Goal: Transaction & Acquisition: Purchase product/service

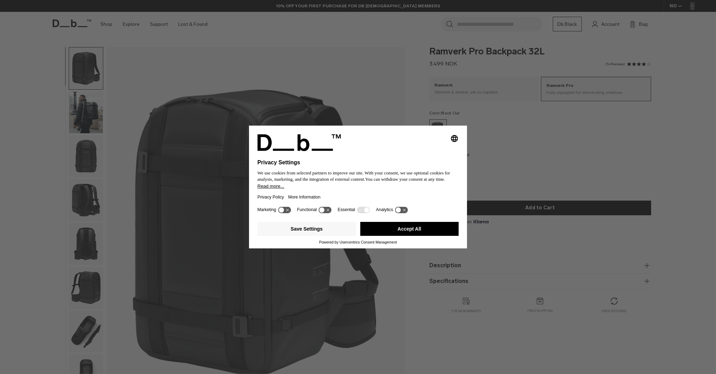
click at [424, 232] on button "Accept All" at bounding box center [409, 229] width 99 height 14
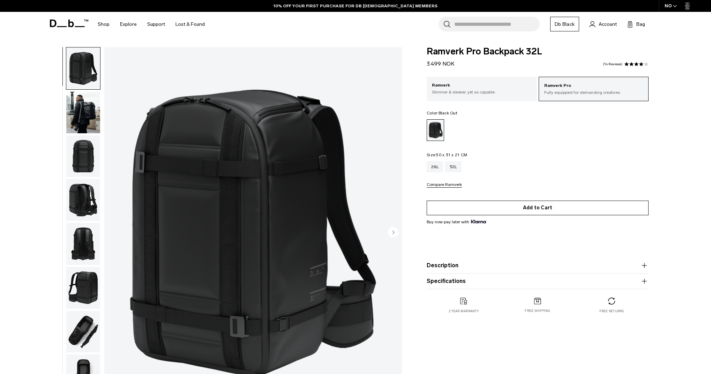
click at [511, 207] on button "Add to Cart" at bounding box center [537, 207] width 222 height 15
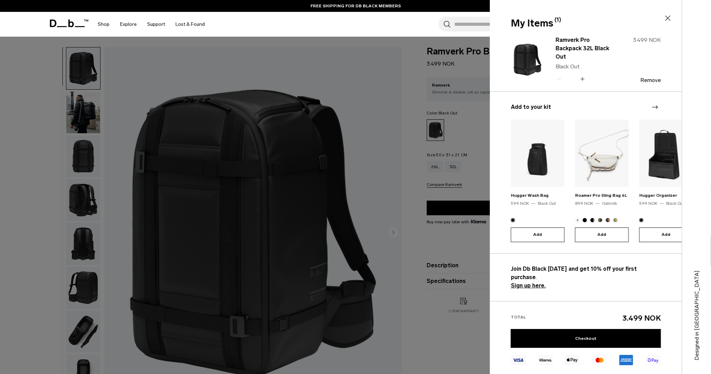
click at [471, 106] on div at bounding box center [355, 187] width 711 height 374
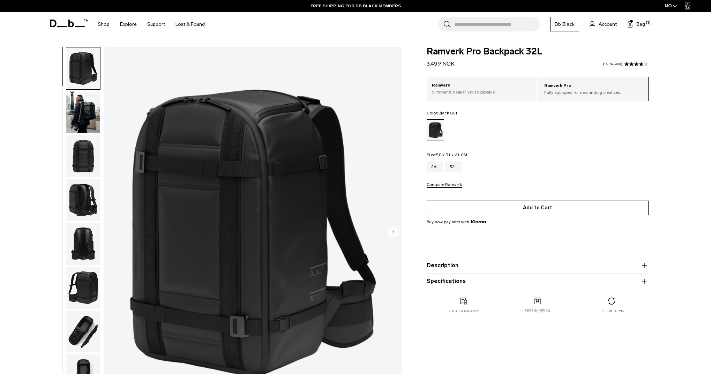
click at [542, 206] on button "Add to Cart" at bounding box center [537, 207] width 222 height 15
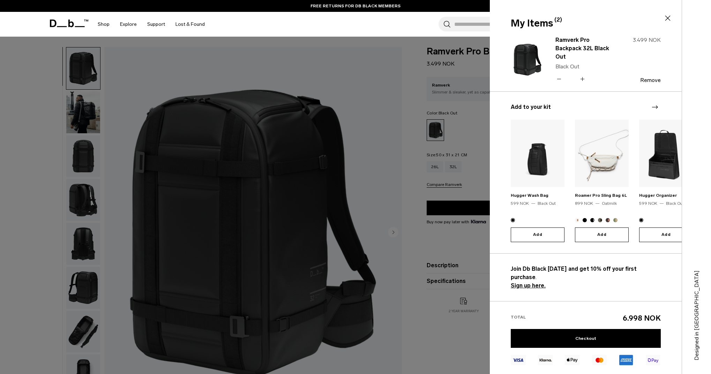
click at [472, 130] on div at bounding box center [355, 187] width 711 height 374
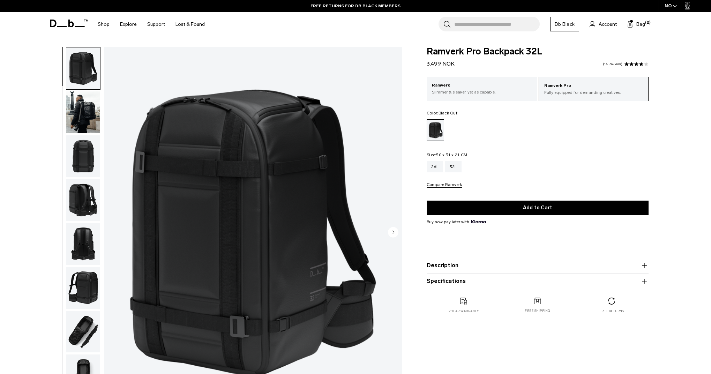
click at [508, 25] on input "Search for Bags, Luggage..." at bounding box center [496, 24] width 85 height 15
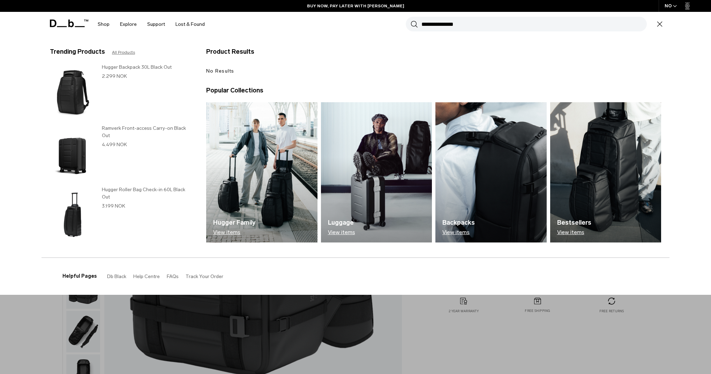
type input "**********"
click at [414, 24] on button "Search" at bounding box center [413, 24] width 7 height 8
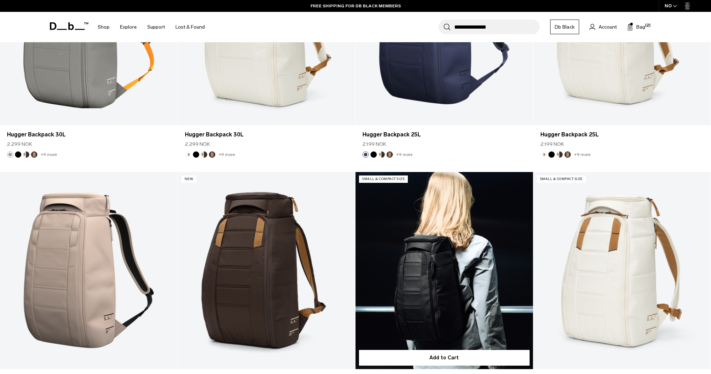
scroll to position [518, 0]
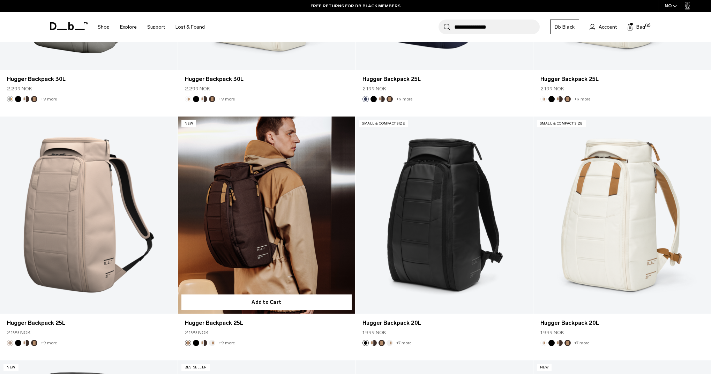
click at [283, 225] on link "Hugger Backpack 25L" at bounding box center [266, 214] width 177 height 197
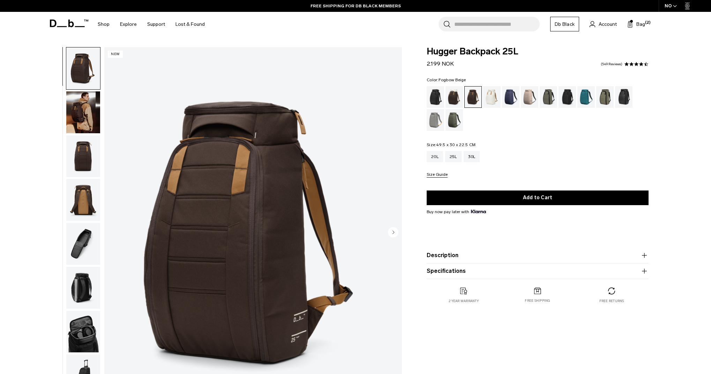
click at [527, 101] on div "Fogbow Beige" at bounding box center [530, 97] width 18 height 22
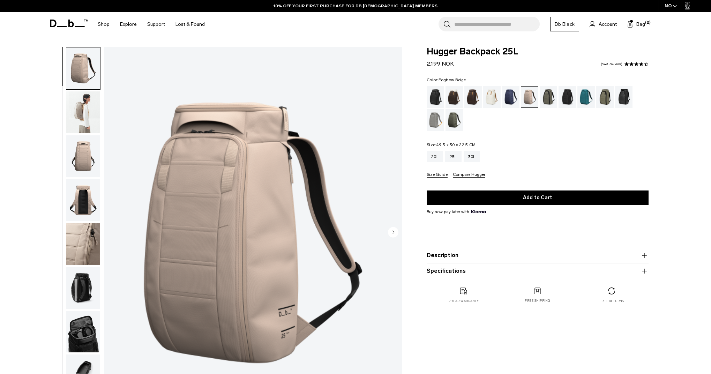
click at [526, 191] on button "Add to Cart" at bounding box center [537, 197] width 222 height 15
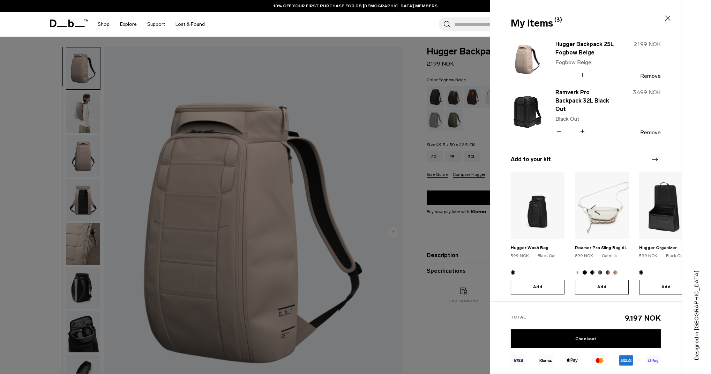
click at [486, 168] on div at bounding box center [355, 187] width 711 height 374
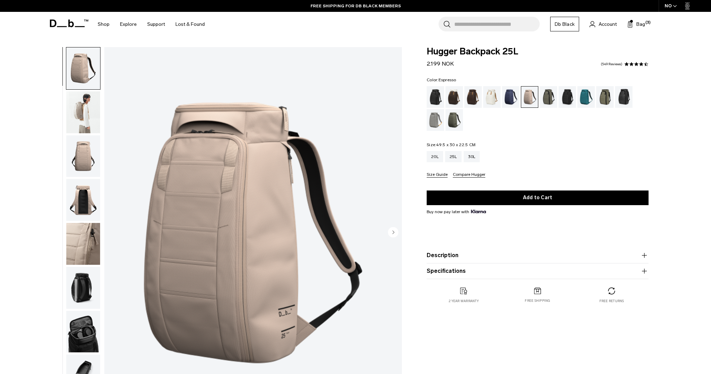
click at [475, 100] on div "Espresso" at bounding box center [473, 97] width 18 height 22
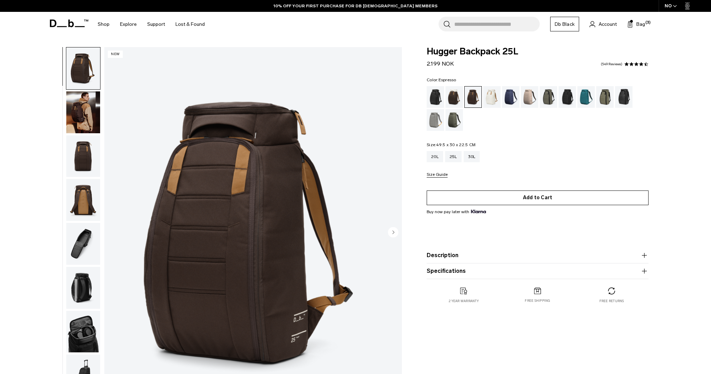
click at [522, 198] on button "Add to Cart" at bounding box center [537, 197] width 222 height 15
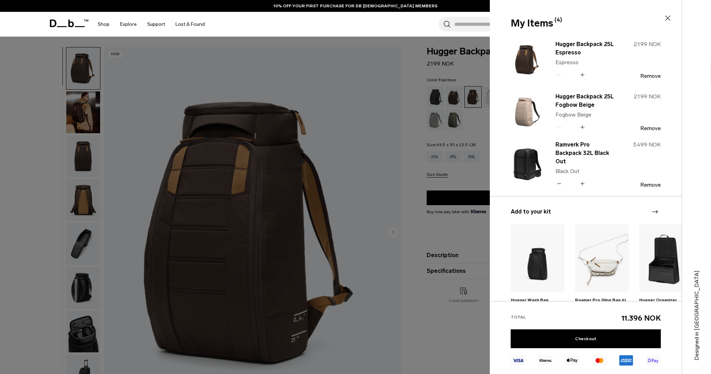
click at [483, 164] on div at bounding box center [355, 187] width 711 height 374
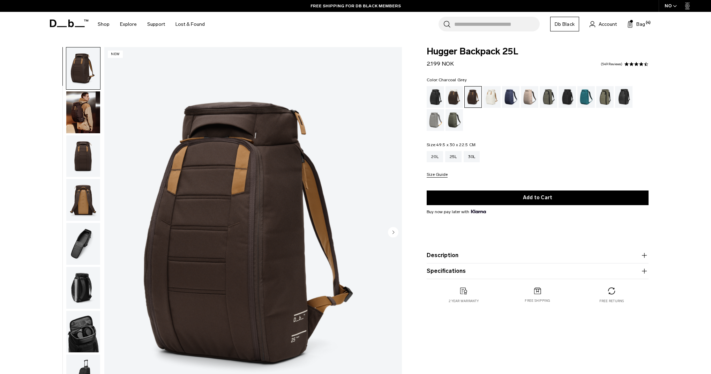
click at [567, 99] on div "Charcoal Grey" at bounding box center [567, 97] width 18 height 22
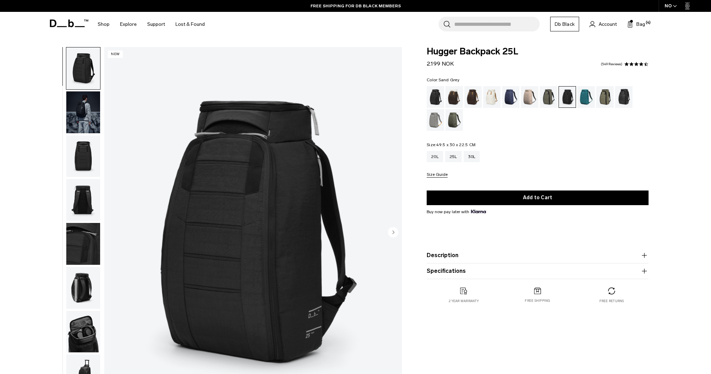
click at [436, 121] on div "Sand Grey" at bounding box center [435, 120] width 18 height 22
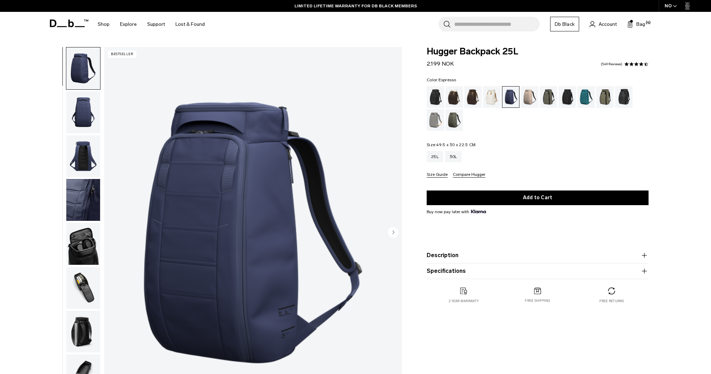
click at [474, 100] on div "Espresso" at bounding box center [473, 97] width 18 height 22
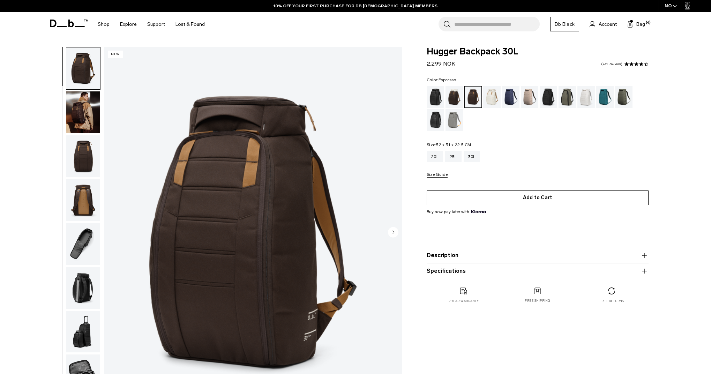
click at [533, 197] on button "Add to Cart" at bounding box center [537, 197] width 222 height 15
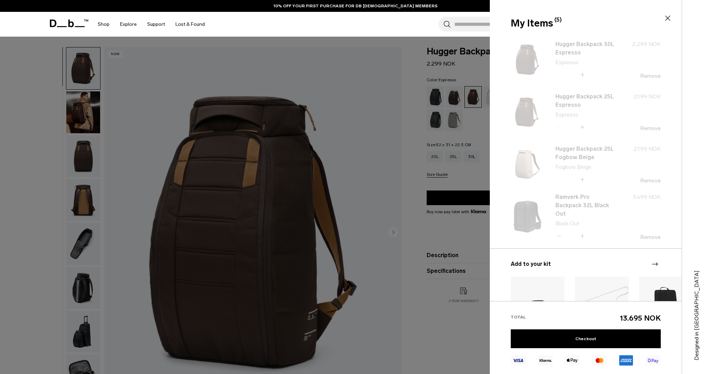
click at [474, 227] on div at bounding box center [355, 187] width 711 height 374
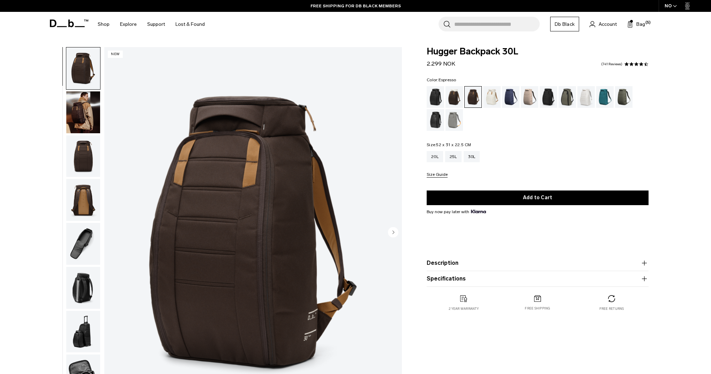
click at [607, 161] on div "20L 25L 30L" at bounding box center [537, 156] width 222 height 11
click at [490, 97] on div "Oatmilk" at bounding box center [492, 97] width 18 height 22
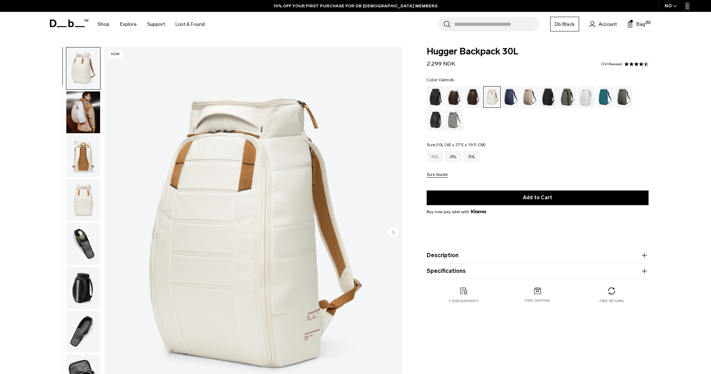
click at [427, 153] on div "20L" at bounding box center [434, 156] width 16 height 11
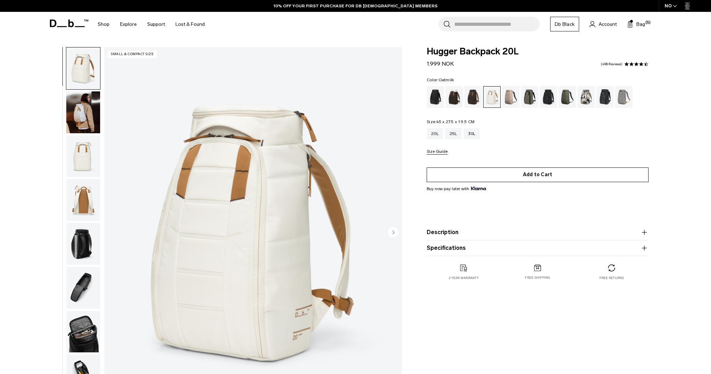
click at [530, 176] on button "Add to Cart" at bounding box center [537, 174] width 222 height 15
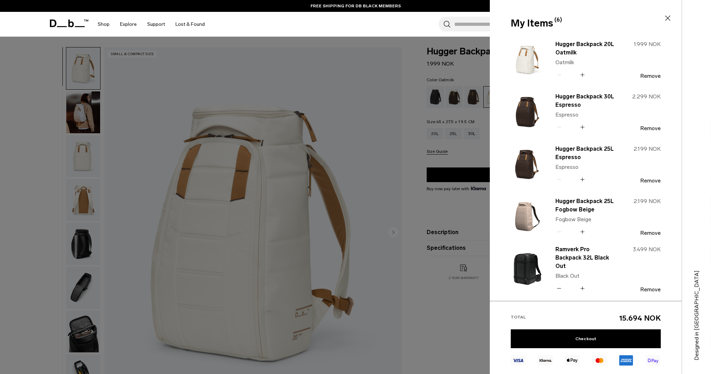
click at [418, 78] on div at bounding box center [355, 187] width 711 height 374
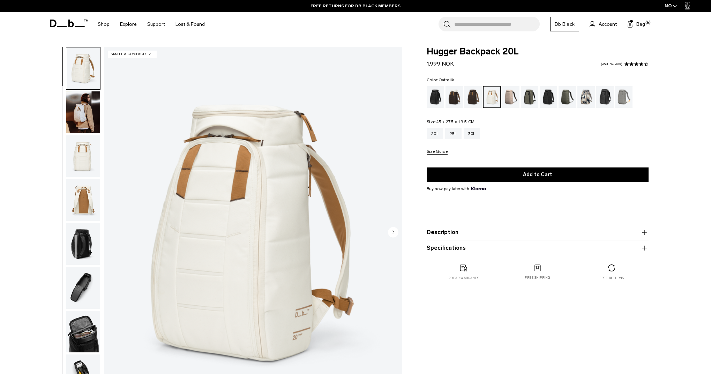
click at [462, 23] on input "Search for Bags, Luggage..." at bounding box center [496, 24] width 85 height 15
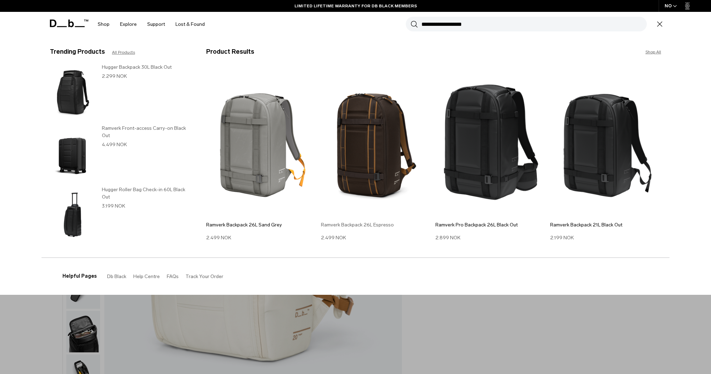
type input "**********"
click at [370, 137] on img at bounding box center [376, 142] width 111 height 150
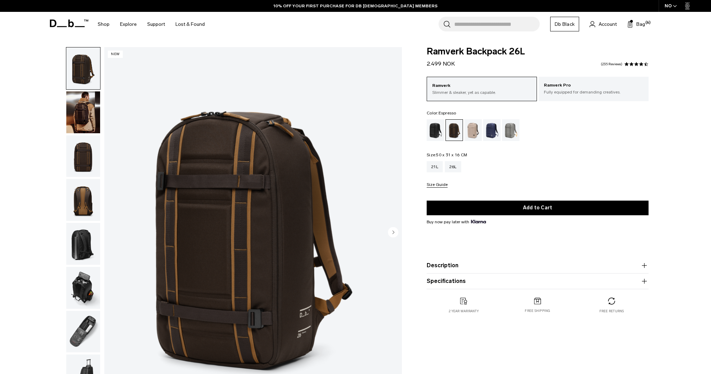
click at [77, 124] on img "button" at bounding box center [83, 112] width 34 height 42
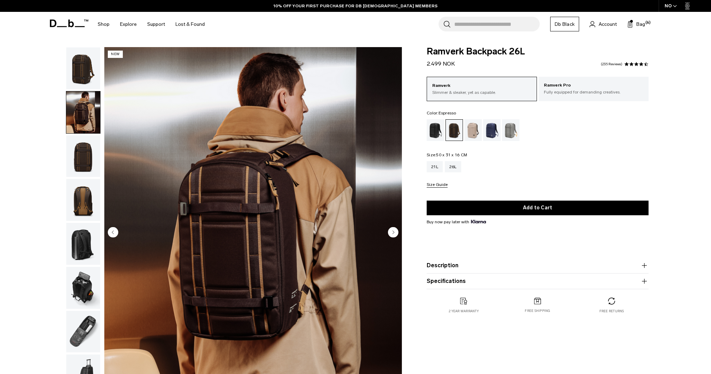
click at [78, 145] on img "button" at bounding box center [83, 156] width 34 height 42
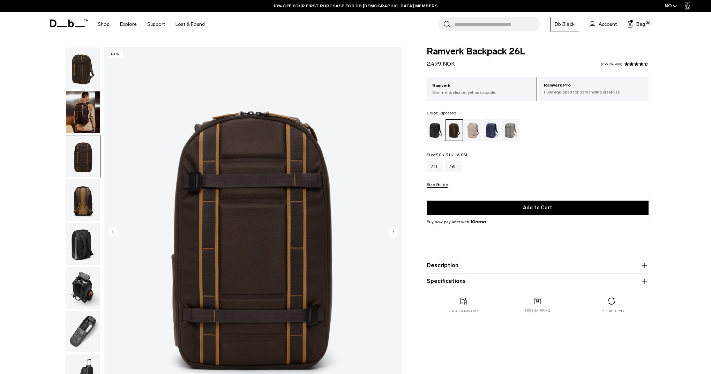
click at [81, 176] on img "button" at bounding box center [83, 156] width 34 height 42
click at [80, 197] on img "button" at bounding box center [83, 200] width 34 height 42
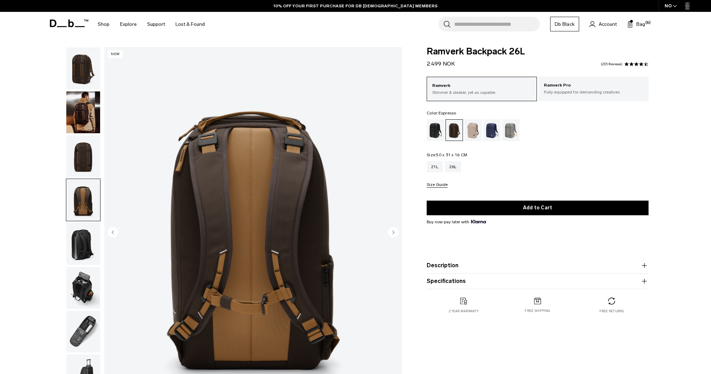
click at [78, 235] on img "button" at bounding box center [83, 244] width 34 height 42
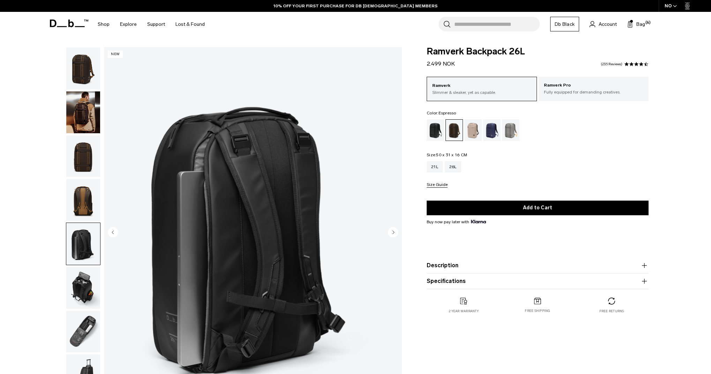
click at [83, 274] on img "button" at bounding box center [83, 288] width 34 height 42
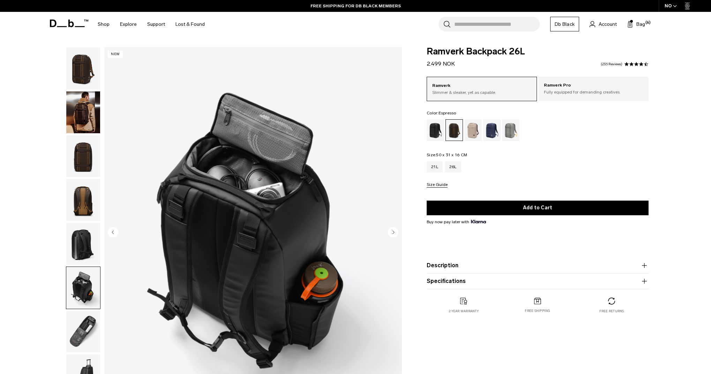
click at [85, 69] on img "button" at bounding box center [83, 68] width 34 height 42
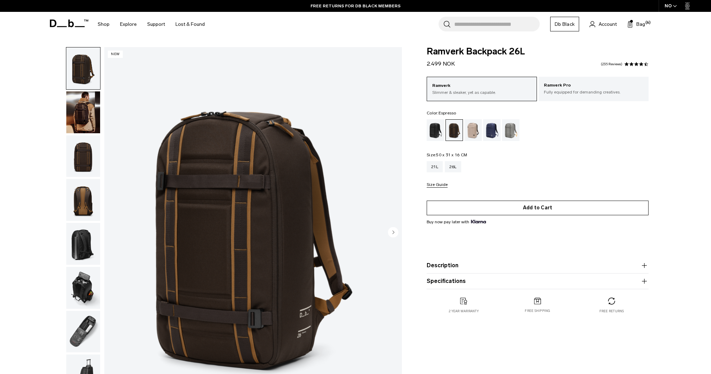
click at [527, 209] on button "Add to Cart" at bounding box center [537, 207] width 222 height 15
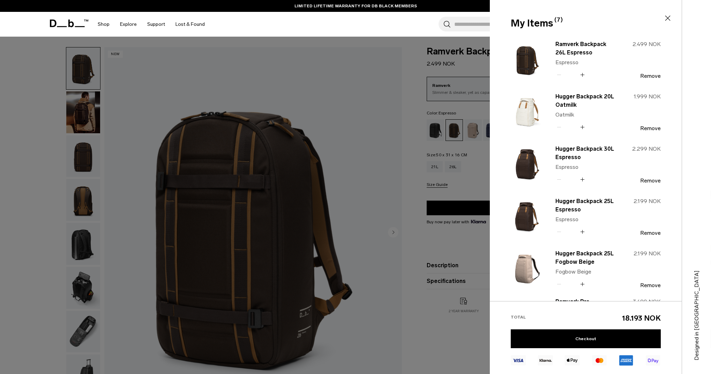
click at [460, 157] on div at bounding box center [355, 187] width 711 height 374
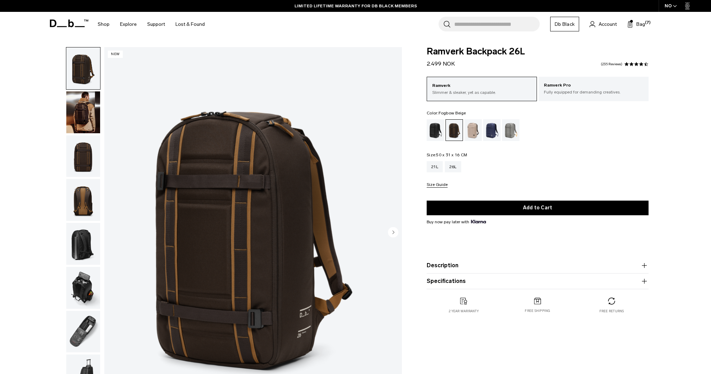
click at [471, 136] on div "Fogbow Beige" at bounding box center [473, 130] width 18 height 22
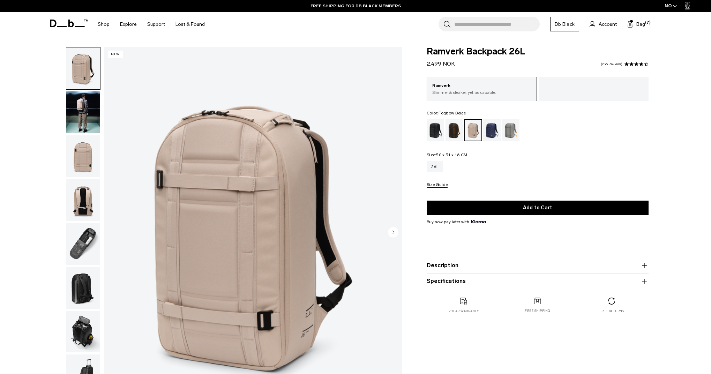
click at [465, 22] on input "Search for Bags, Luggage..." at bounding box center [496, 24] width 85 height 15
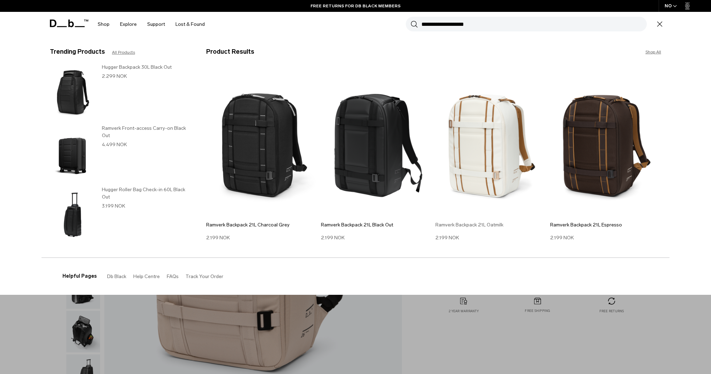
type input "**********"
click at [477, 115] on img at bounding box center [490, 142] width 111 height 150
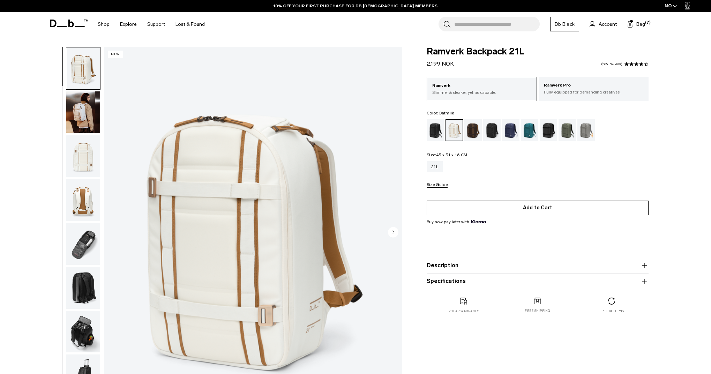
click at [479, 209] on button "Add to Cart" at bounding box center [537, 207] width 222 height 15
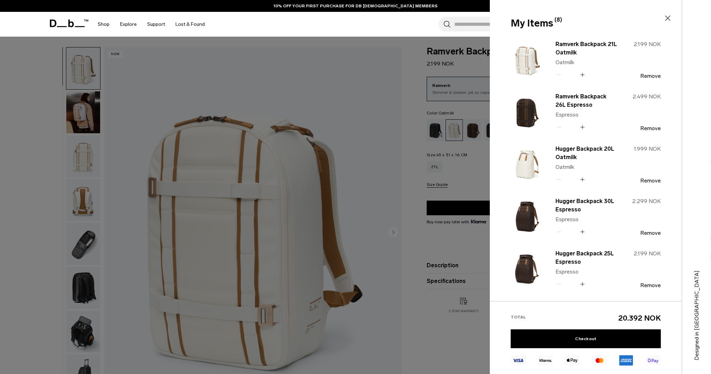
click at [475, 173] on div at bounding box center [355, 187] width 711 height 374
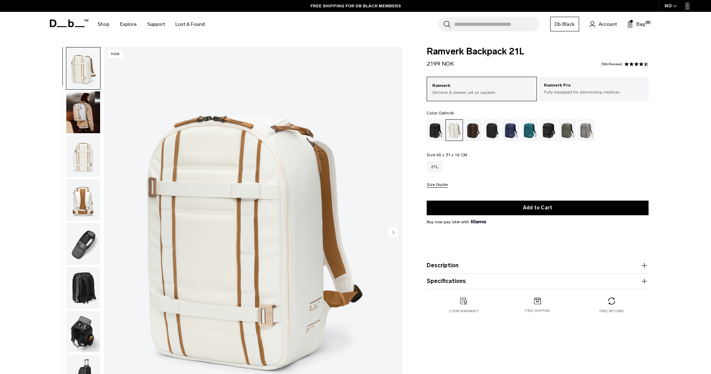
click at [520, 29] on input "Search for Bags, Luggage..." at bounding box center [496, 24] width 85 height 15
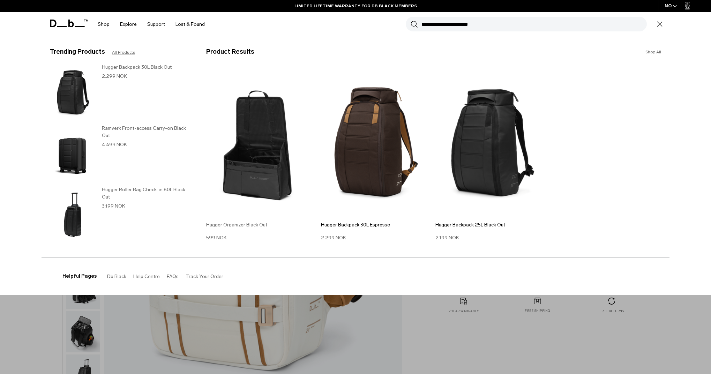
type input "**********"
click at [285, 177] on img at bounding box center [261, 142] width 111 height 150
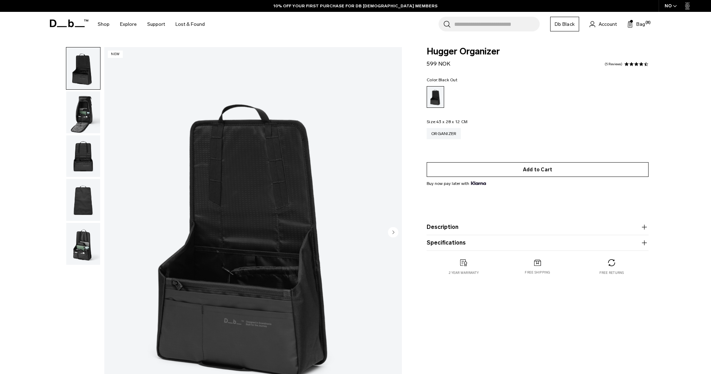
click at [477, 171] on button "Add to Cart" at bounding box center [537, 169] width 222 height 15
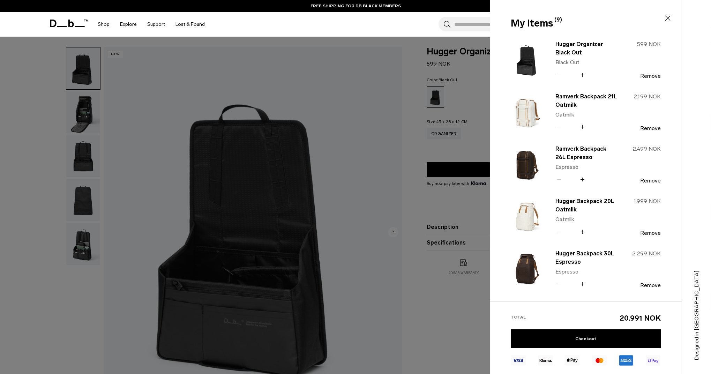
click at [580, 75] on icon at bounding box center [582, 75] width 7 height 10
click at [476, 155] on div at bounding box center [355, 187] width 711 height 374
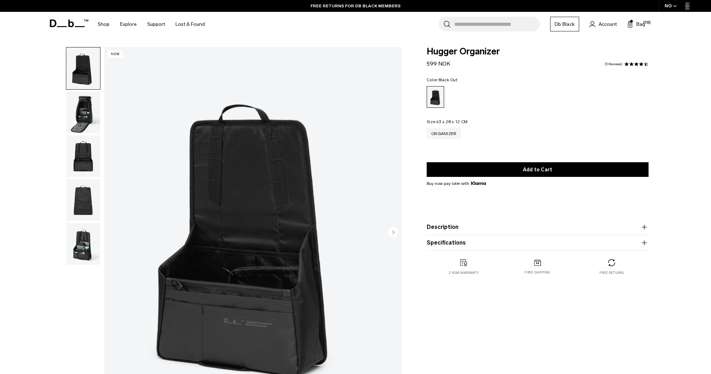
click at [467, 21] on input "Search for Bags, Luggage..." at bounding box center [496, 24] width 85 height 15
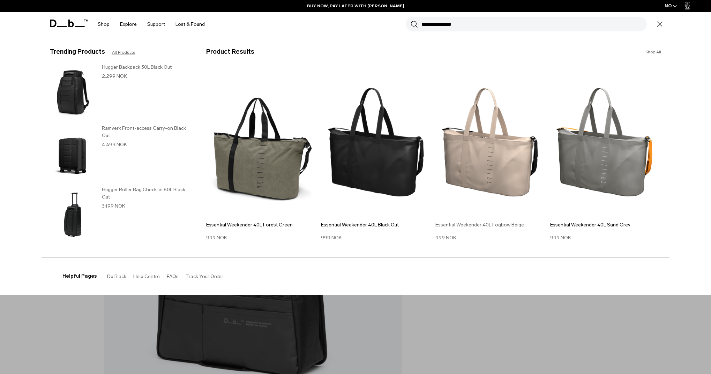
type input "**********"
click at [482, 154] on img at bounding box center [490, 142] width 111 height 150
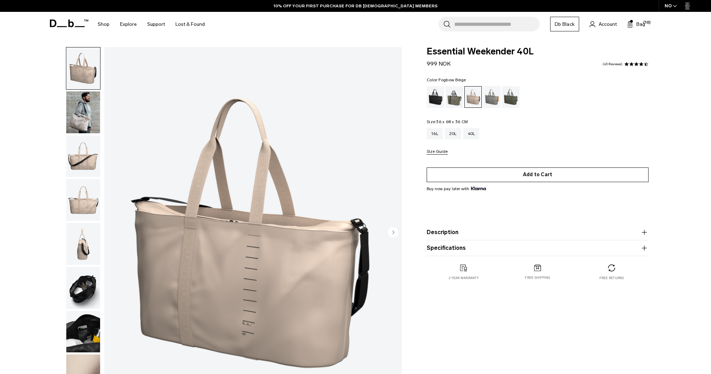
click at [502, 177] on button "Add to Cart" at bounding box center [537, 174] width 222 height 15
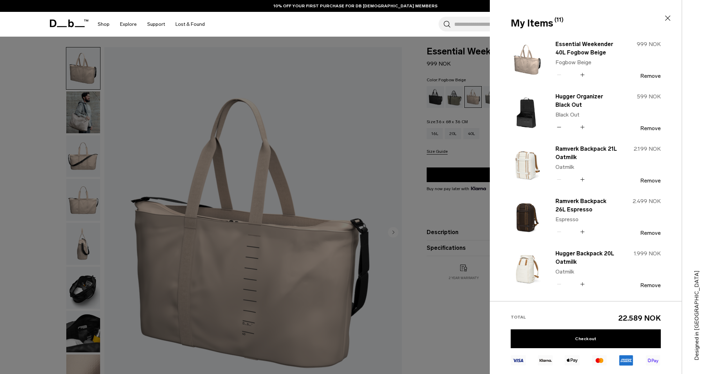
click at [451, 29] on div "Search for Bags, Luggage... Search" at bounding box center [488, 24] width 101 height 15
click at [459, 26] on input "Search for Bags, Luggage..." at bounding box center [496, 24] width 85 height 15
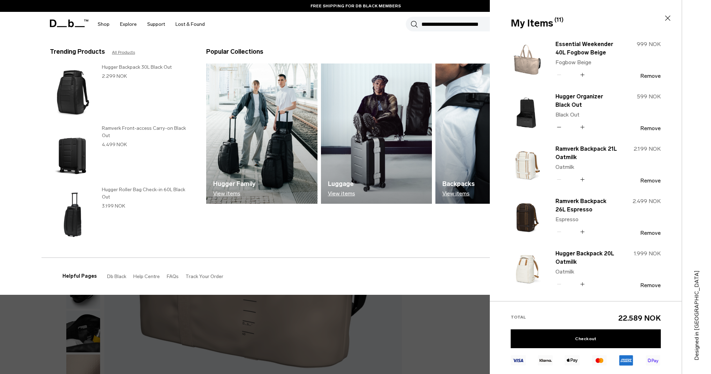
type button "Close"
click at [323, 46] on div "Trending Products All Products Hugger Backpack 30L Black Out 2.299 NOK Ramverk …" at bounding box center [355, 147] width 628 height 221
drag, startPoint x: 492, startPoint y: 23, endPoint x: 484, endPoint y: 24, distance: 7.7
click at [491, 23] on div "My Items (11) Close" at bounding box center [585, 23] width 190 height 15
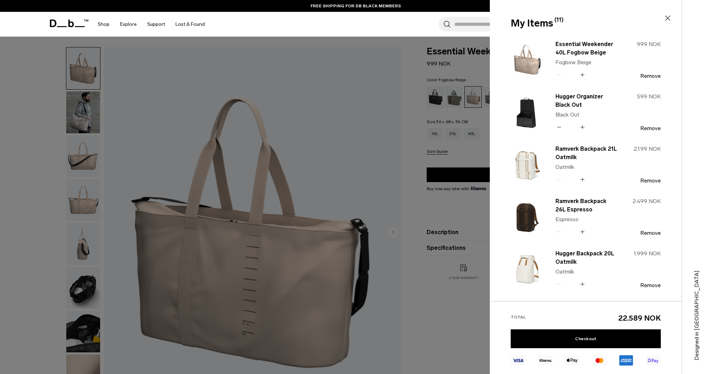
click at [469, 25] on input "Search for Bags, Luggage..." at bounding box center [496, 24] width 85 height 15
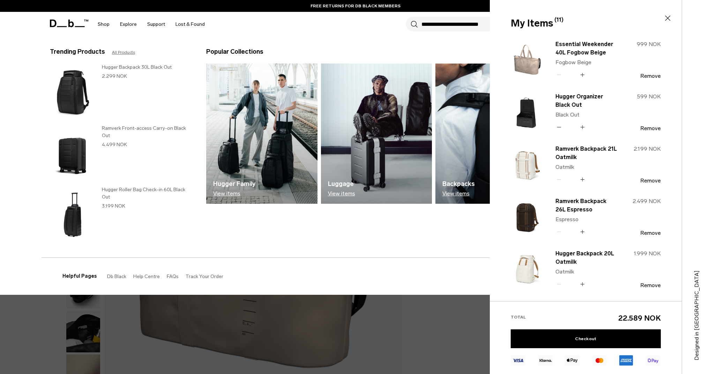
click at [380, 20] on div "Search for Bags, Luggage... Search Close Trending Products All Products Hugger …" at bounding box center [437, 24] width 454 height 25
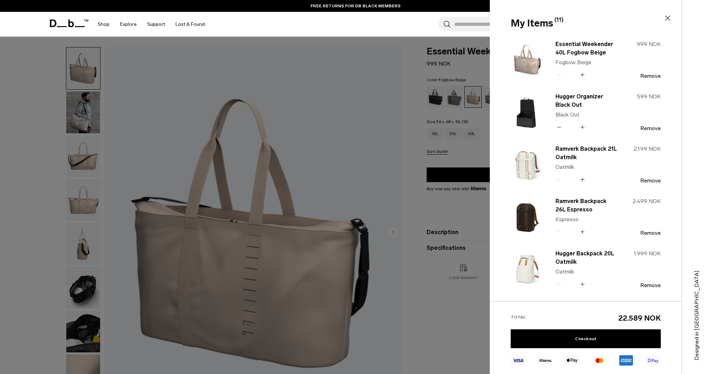
click at [460, 24] on input "Search for Bags, Luggage..." at bounding box center [496, 24] width 85 height 15
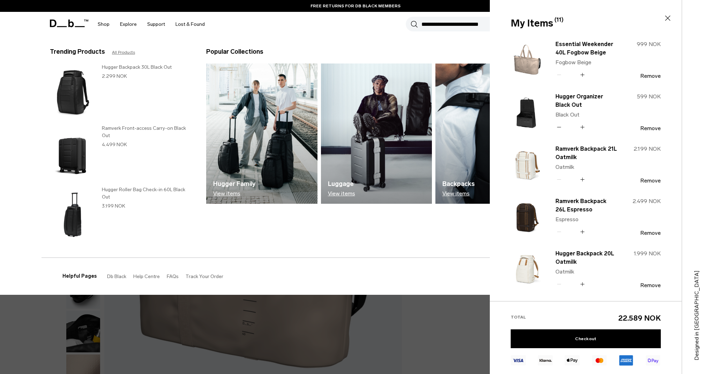
click at [424, 37] on section "BUY NOW, PAY LATER WITH KLARNA 10% OFF YOUR FIRST PURCHASE FOR DB BLACK MEMBERS…" at bounding box center [355, 18] width 711 height 37
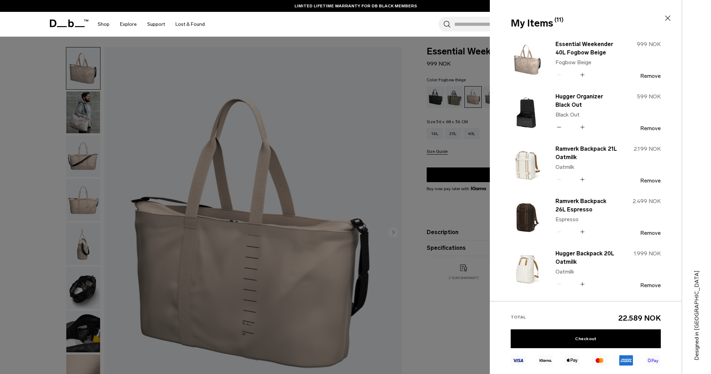
click at [471, 152] on div at bounding box center [355, 187] width 711 height 374
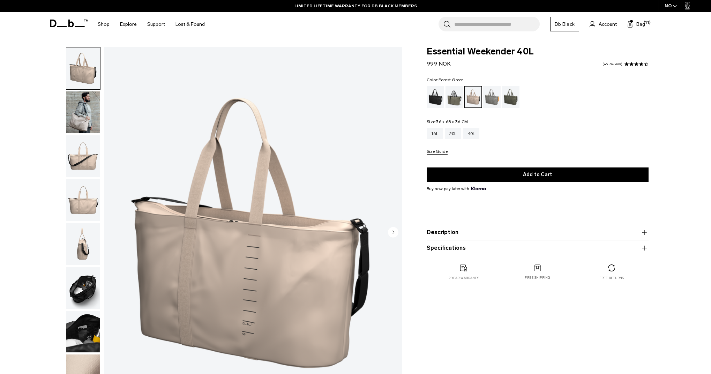
click at [449, 97] on div "Forest Green" at bounding box center [454, 97] width 18 height 22
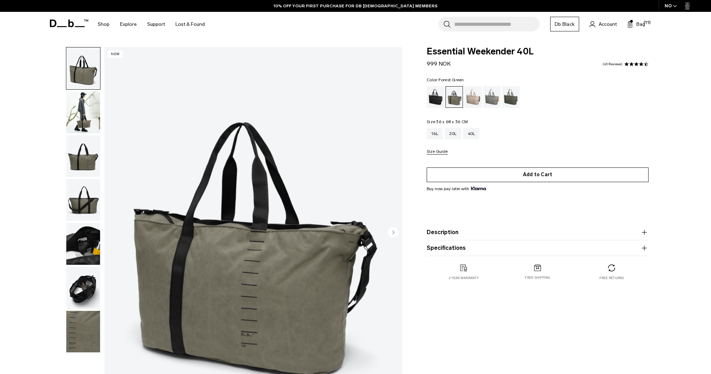
click at [535, 175] on button "Add to Cart" at bounding box center [537, 174] width 222 height 15
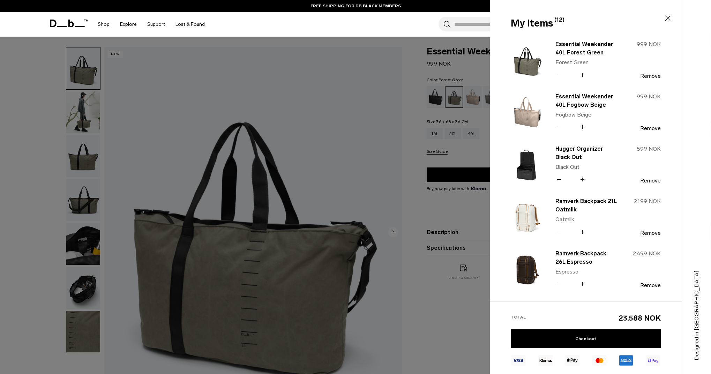
drag, startPoint x: 425, startPoint y: 35, endPoint x: 439, endPoint y: 33, distance: 14.4
click at [432, 35] on div "Search for Bags, Luggage... Search Close Trending Products All Products Hugger …" at bounding box center [437, 24] width 454 height 25
click at [479, 28] on input "Search for Bags, Luggage..." at bounding box center [496, 24] width 85 height 15
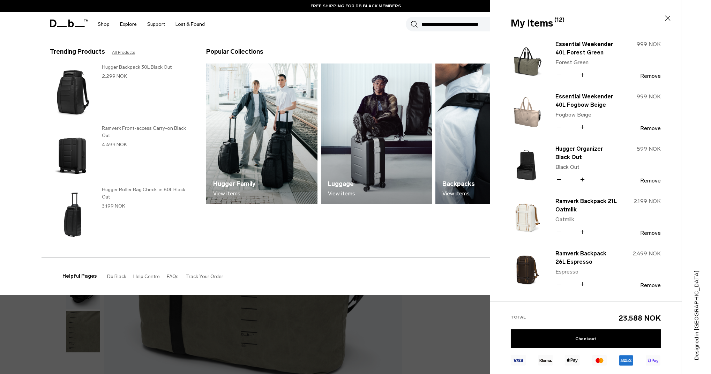
click at [440, 25] on input "Search for Bags, Luggage..." at bounding box center [533, 24] width 225 height 15
type button "Close"
click at [410, 37] on section "BUY NOW, PAY LATER WITH KLARNA 10% OFF YOUR FIRST PURCHASE FOR DB BLACK MEMBERS…" at bounding box center [355, 18] width 711 height 37
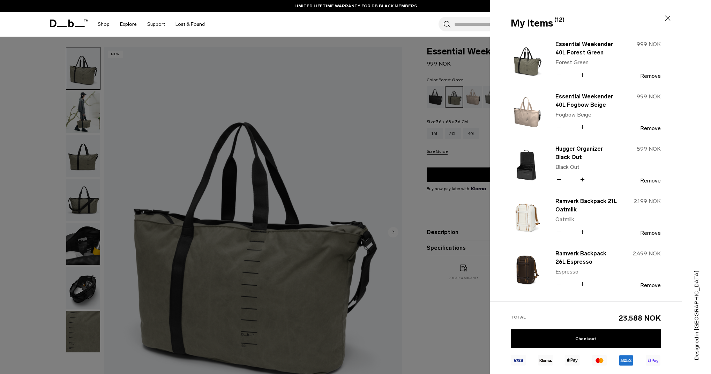
click at [411, 40] on div at bounding box center [355, 187] width 711 height 374
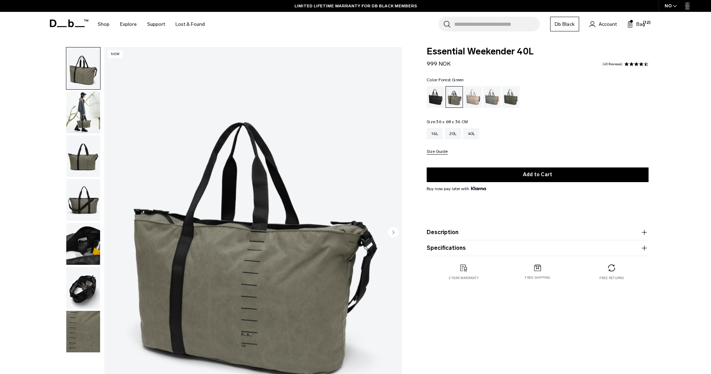
click at [499, 26] on input "Search for Bags, Luggage..." at bounding box center [496, 24] width 85 height 15
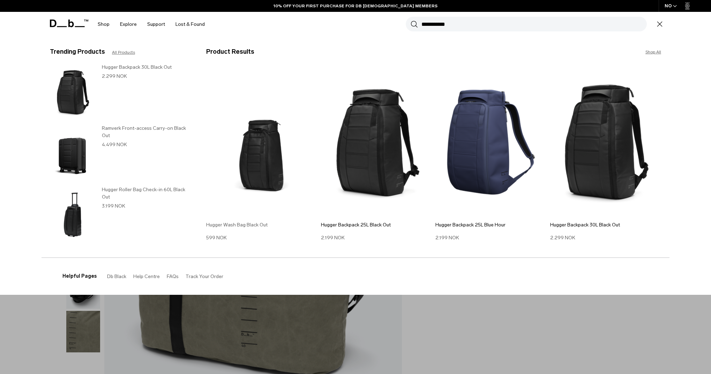
type input "**********"
click at [263, 176] on img at bounding box center [261, 142] width 111 height 150
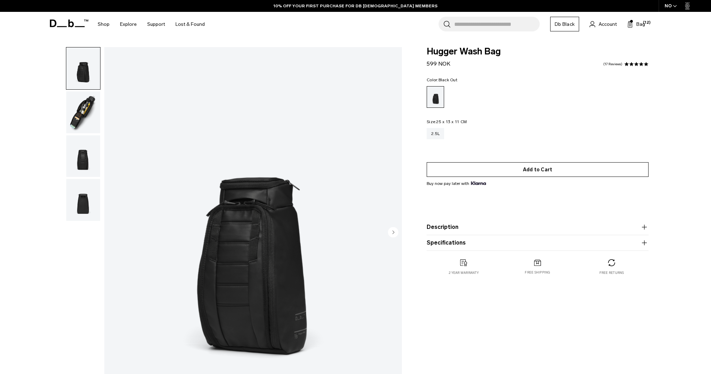
click at [514, 166] on button "Add to Cart" at bounding box center [537, 169] width 222 height 15
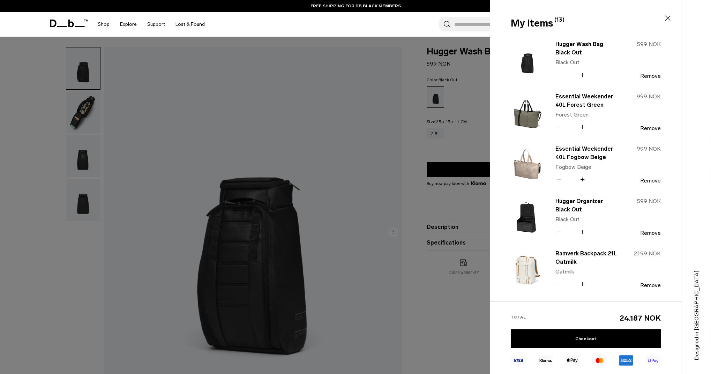
click at [469, 153] on div at bounding box center [355, 187] width 711 height 374
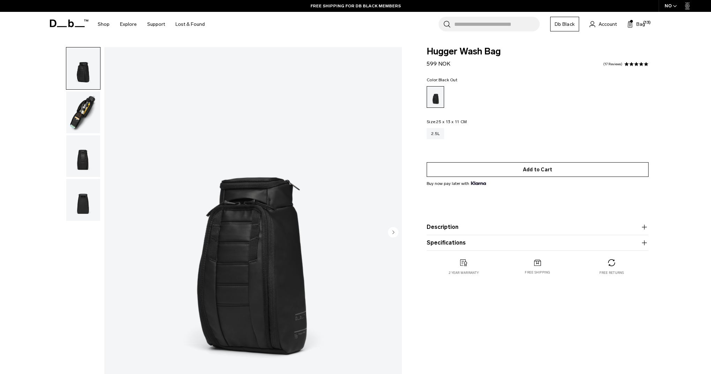
click at [495, 169] on button "Add to Cart" at bounding box center [537, 169] width 222 height 15
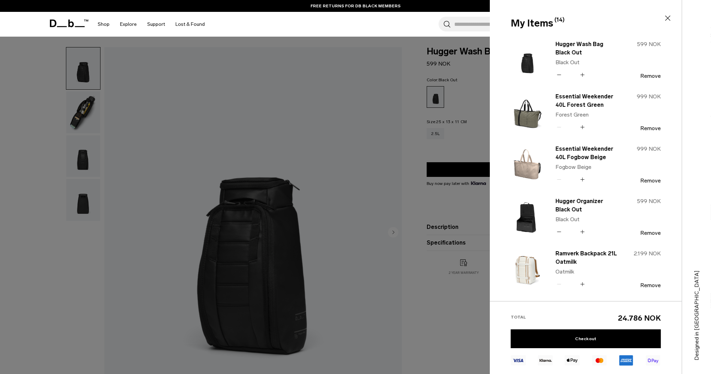
click at [419, 70] on div at bounding box center [355, 187] width 711 height 374
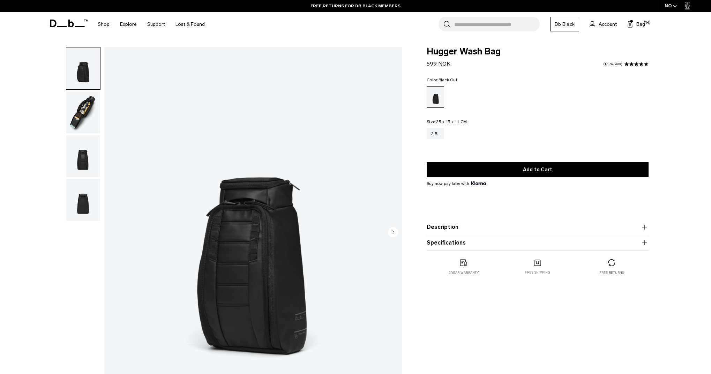
click at [482, 28] on input "Search for Bags, Luggage..." at bounding box center [496, 24] width 85 height 15
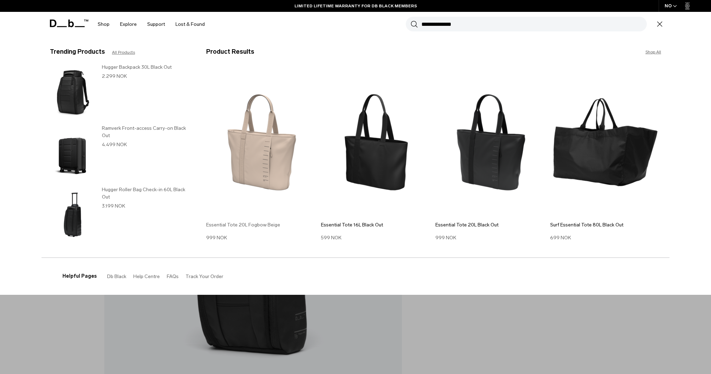
type input "**********"
click at [267, 153] on img at bounding box center [261, 142] width 111 height 150
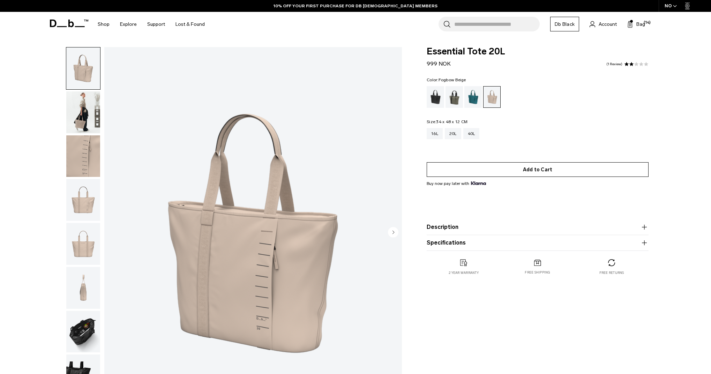
click at [515, 171] on button "Add to Cart" at bounding box center [537, 169] width 222 height 15
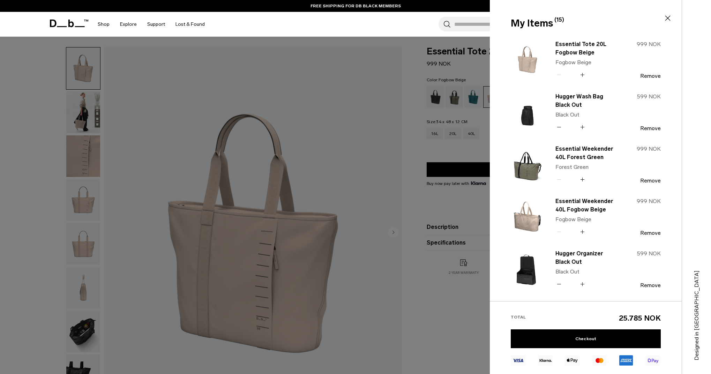
click at [464, 157] on div at bounding box center [355, 187] width 711 height 374
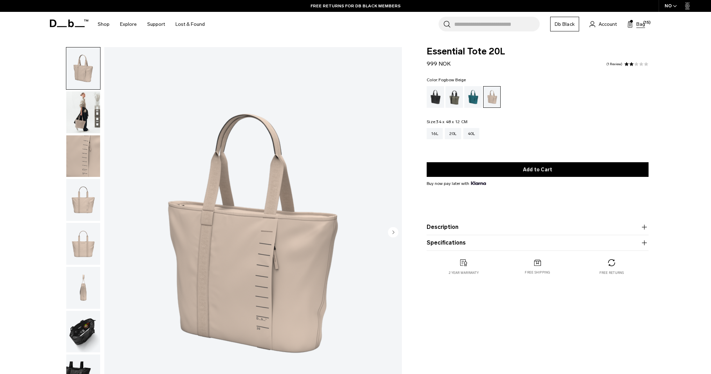
click at [644, 26] on span "Bag" at bounding box center [640, 24] width 9 height 7
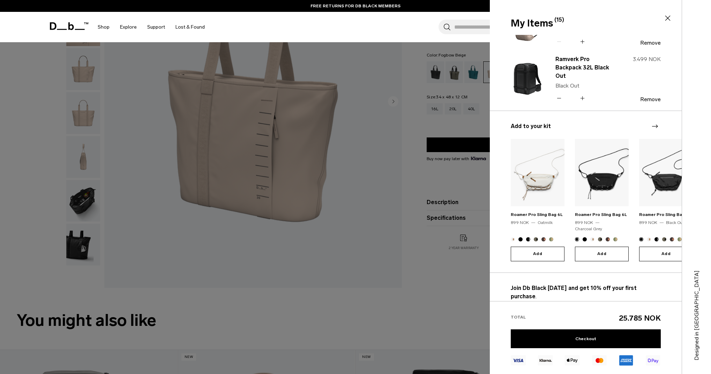
scroll to position [493, 0]
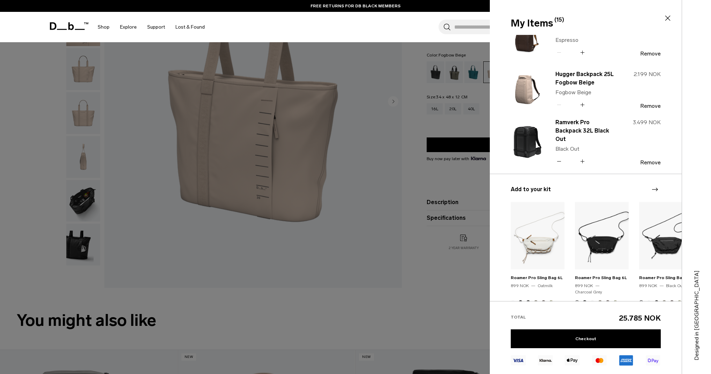
click at [559, 158] on icon at bounding box center [558, 161] width 7 height 10
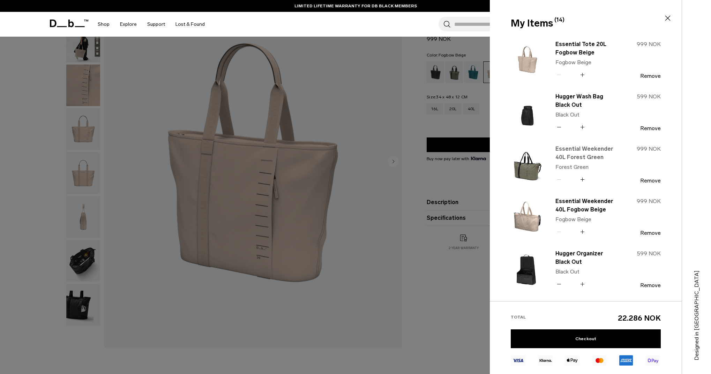
scroll to position [0, 0]
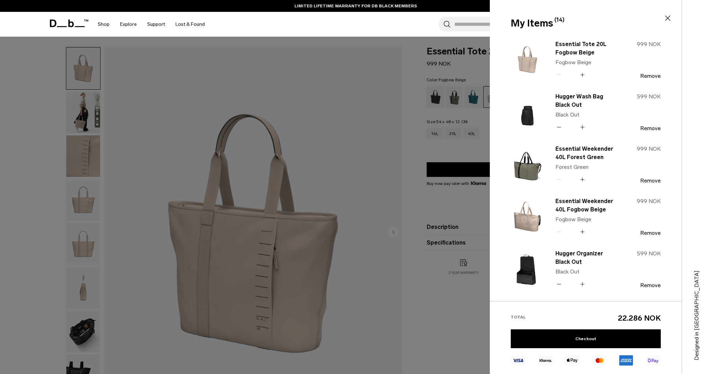
click at [460, 301] on div at bounding box center [355, 187] width 711 height 374
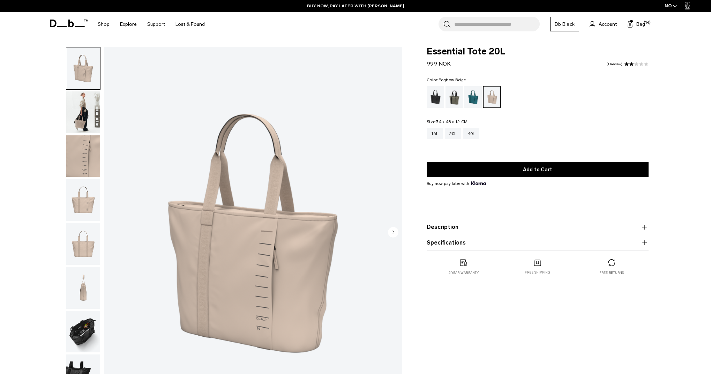
click at [475, 28] on input "Search for Bags, Luggage..." at bounding box center [496, 24] width 85 height 15
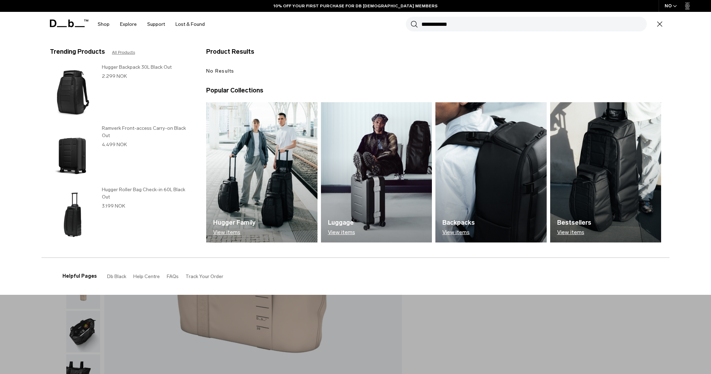
type input "**********"
click at [414, 24] on button "Search" at bounding box center [413, 24] width 7 height 8
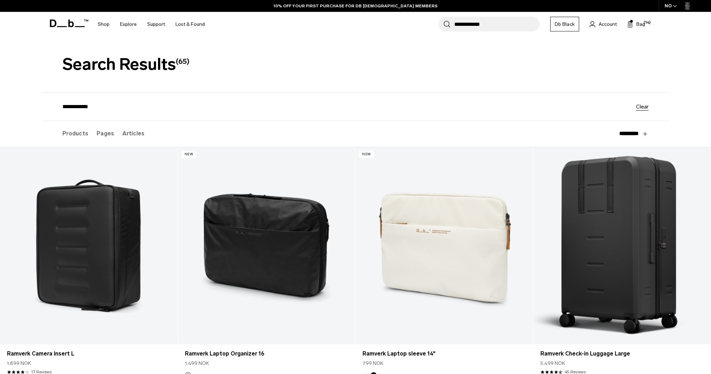
click at [496, 20] on input "**********" at bounding box center [496, 24] width 85 height 15
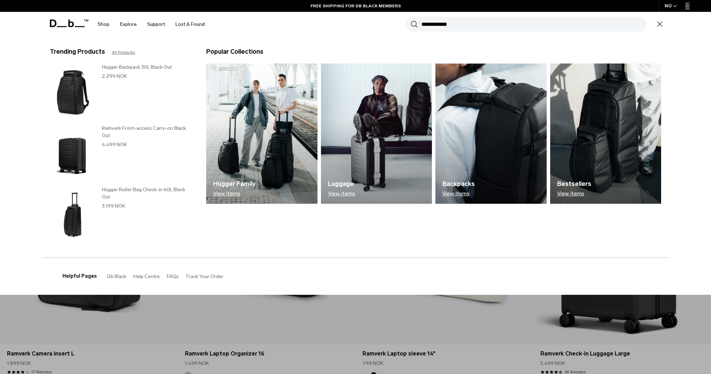
click at [495, 24] on input "**********" at bounding box center [533, 24] width 225 height 15
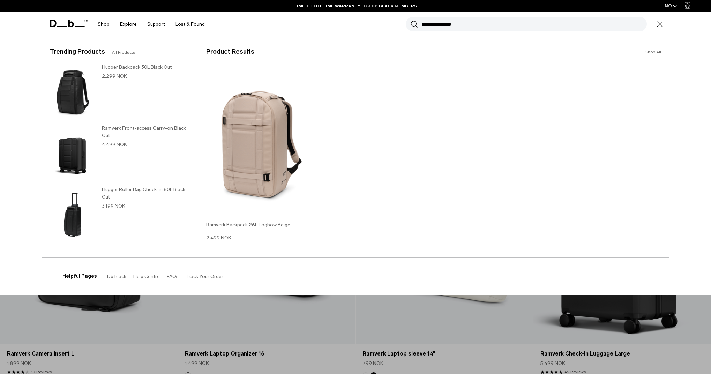
type input "**********"
click at [285, 143] on img at bounding box center [261, 142] width 111 height 150
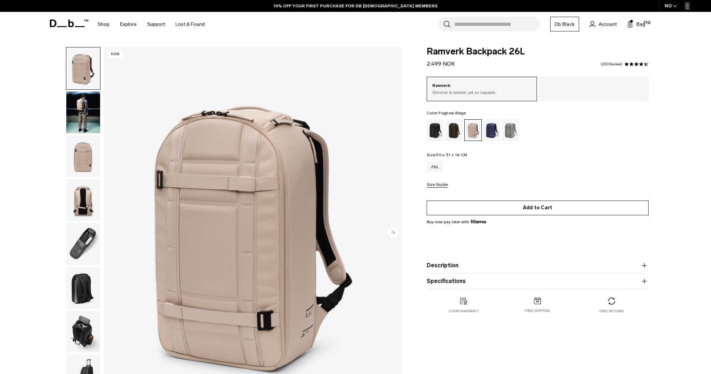
click at [511, 208] on button "Add to Cart" at bounding box center [537, 207] width 222 height 15
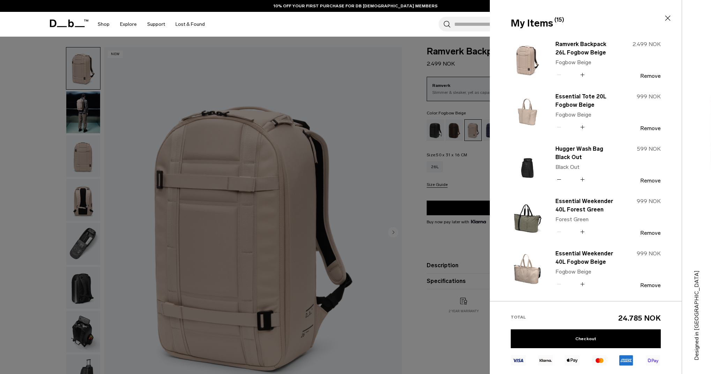
click at [29, 240] on div at bounding box center [355, 187] width 711 height 374
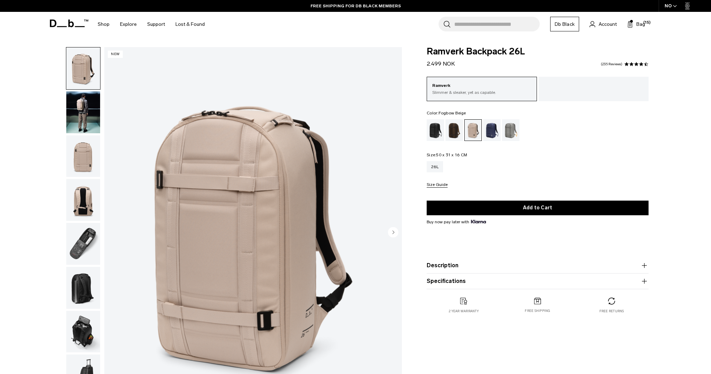
click at [88, 338] on img "button" at bounding box center [83, 332] width 34 height 42
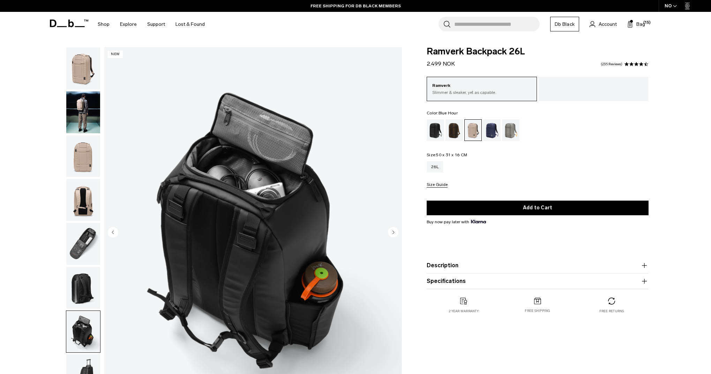
click at [494, 134] on div "Blue Hour" at bounding box center [492, 130] width 18 height 22
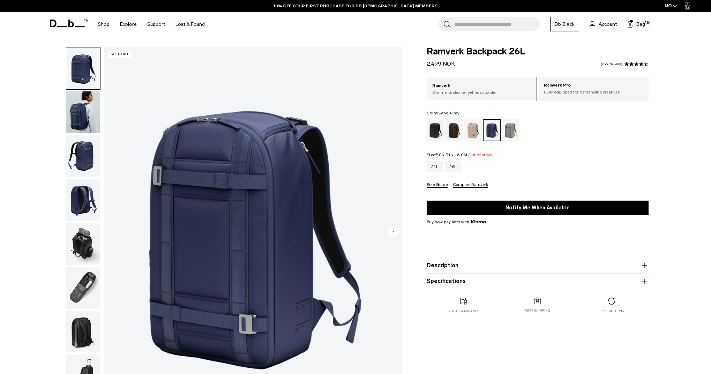
click at [506, 134] on div "Sand Grey" at bounding box center [511, 130] width 18 height 22
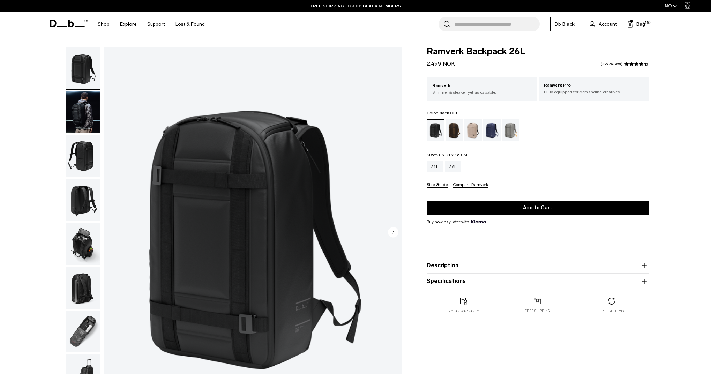
click at [460, 27] on input "Search for Bags, Luggage..." at bounding box center [496, 24] width 85 height 15
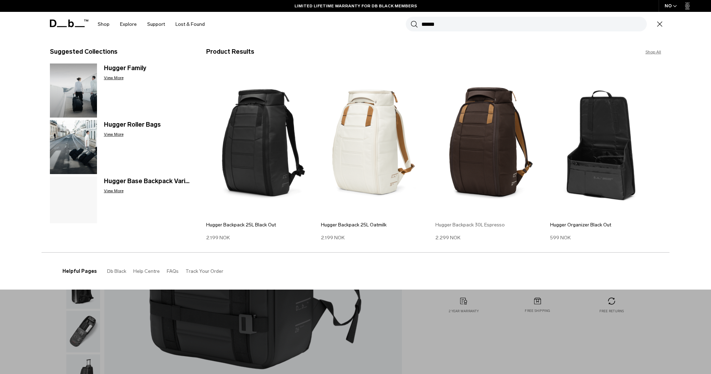
type input "******"
click at [495, 152] on img at bounding box center [490, 142] width 111 height 150
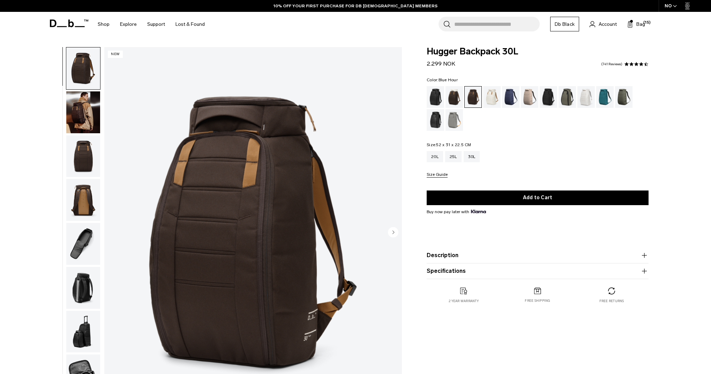
click at [507, 99] on div "Blue Hour" at bounding box center [511, 97] width 18 height 22
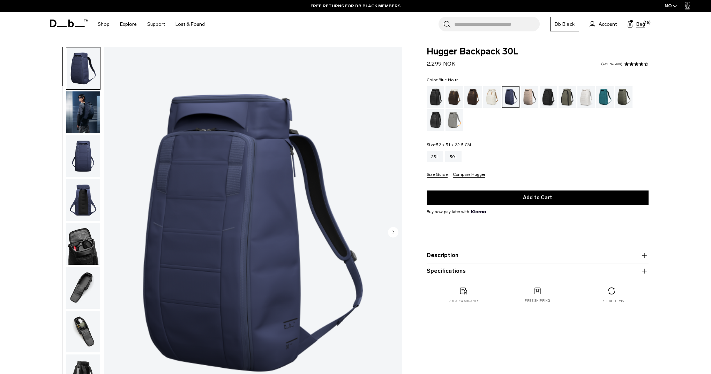
click at [646, 23] on span "(15)" at bounding box center [646, 23] width 7 height 6
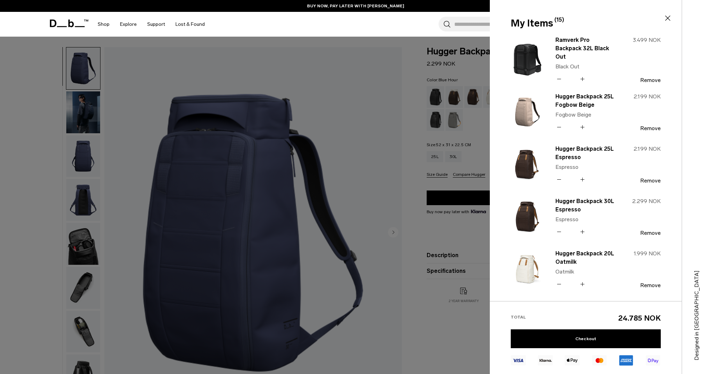
click at [34, 53] on div at bounding box center [355, 187] width 711 height 374
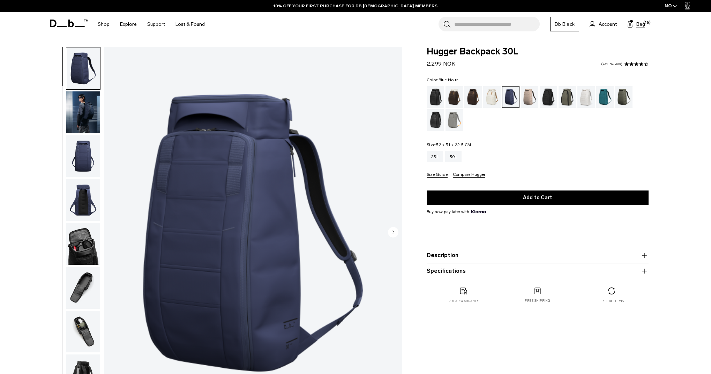
click at [631, 24] on rect at bounding box center [630, 24] width 0 height 5
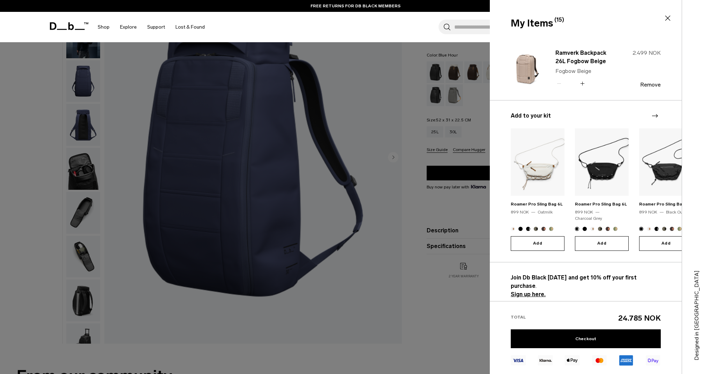
scroll to position [253, 0]
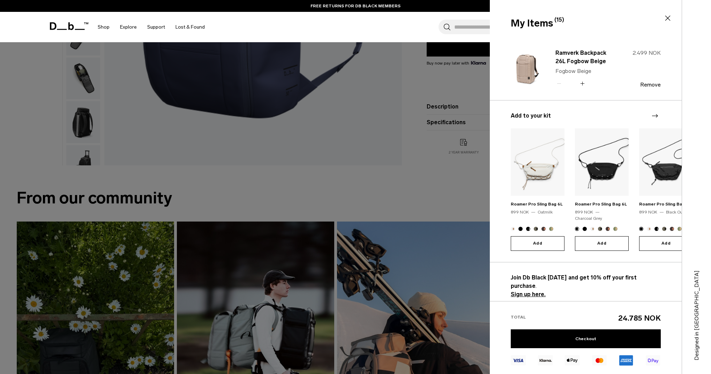
click at [532, 291] on strong "Sign up here." at bounding box center [527, 294] width 35 height 7
click at [530, 291] on strong "Sign up here." at bounding box center [527, 294] width 35 height 7
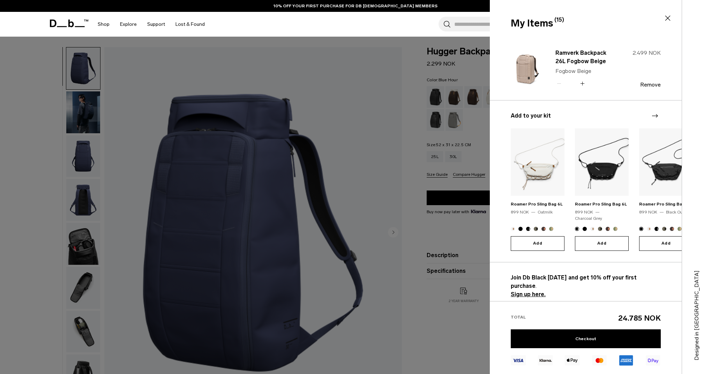
scroll to position [424, 0]
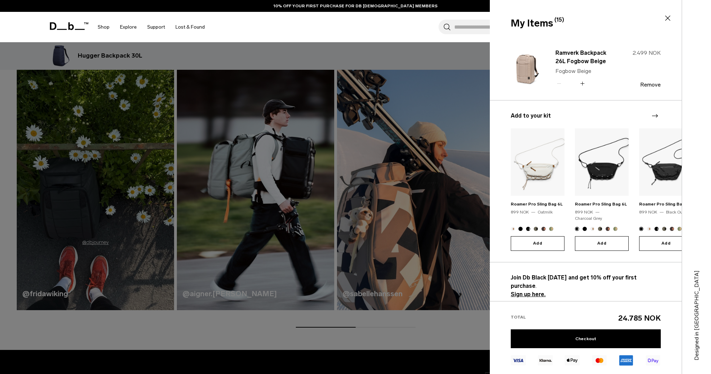
click at [527, 291] on strong "Sign up here." at bounding box center [527, 294] width 35 height 7
click at [401, 250] on div at bounding box center [355, 187] width 711 height 374
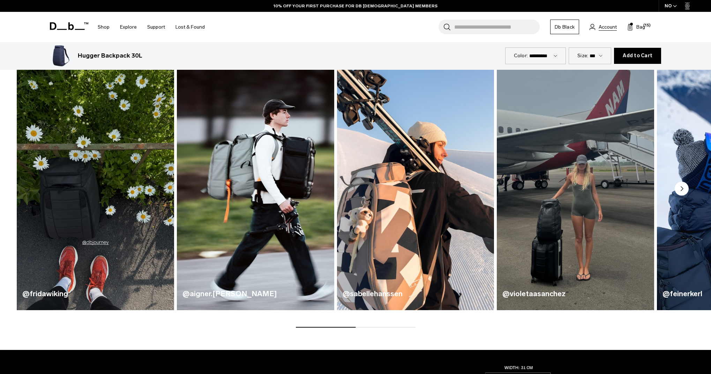
click at [608, 29] on span "Account" at bounding box center [607, 26] width 18 height 7
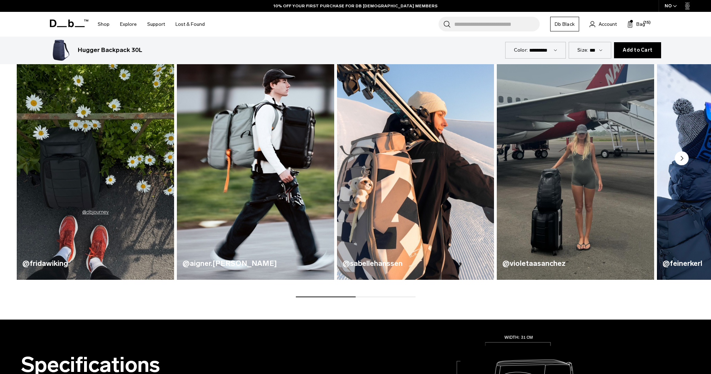
scroll to position [449, 0]
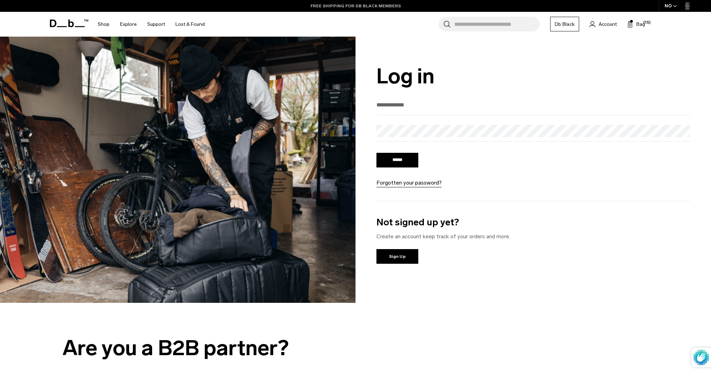
click at [360, 5] on link "FREE SHIPPING FOR DB BLACK MEMBERS" at bounding box center [355, 6] width 90 height 6
click at [377, 6] on link "FREE SHIPPING FOR DB BLACK MEMBERS" at bounding box center [355, 6] width 90 height 6
click at [421, 184] on link "Forgotten your password?" at bounding box center [408, 183] width 65 height 8
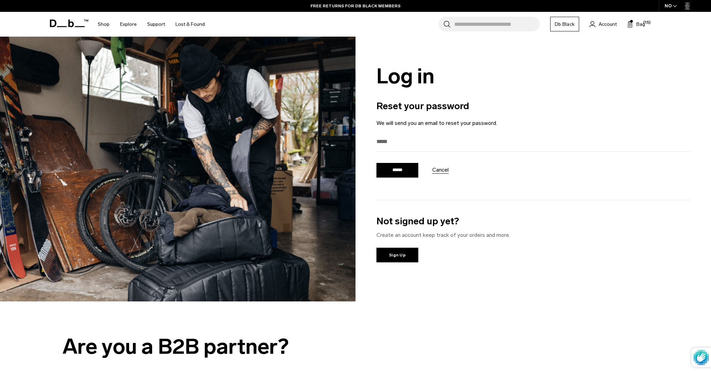
type input "**********"
click at [412, 171] on input "******" at bounding box center [397, 170] width 42 height 15
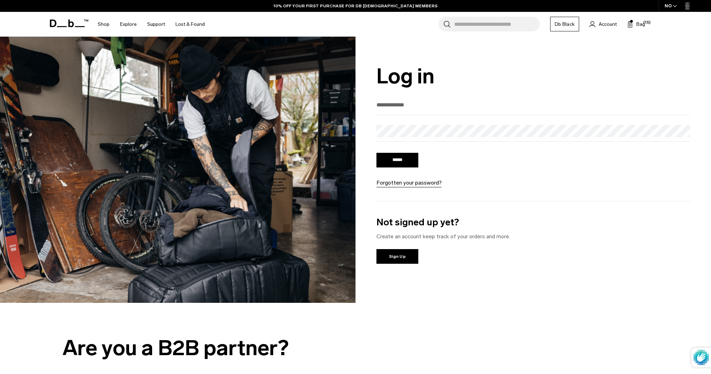
click at [474, 173] on form "****** Forgotten your password?" at bounding box center [532, 143] width 313 height 88
click at [404, 255] on link "Sign Up" at bounding box center [397, 256] width 42 height 15
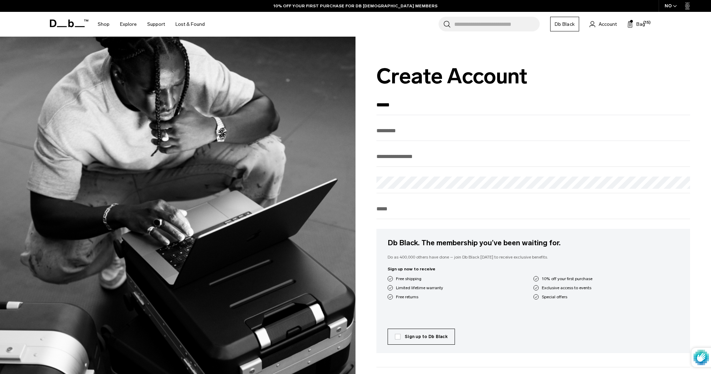
type input "******"
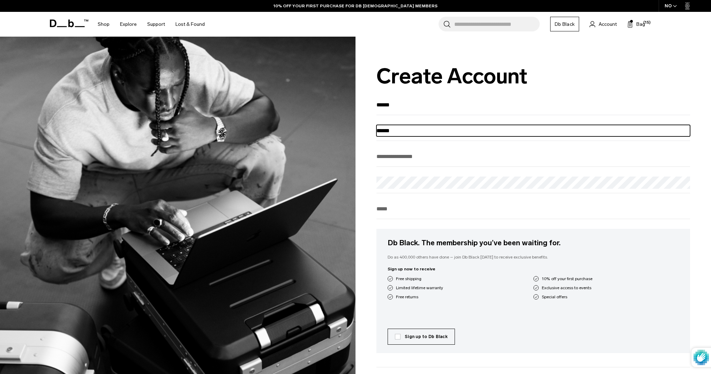
type input "******"
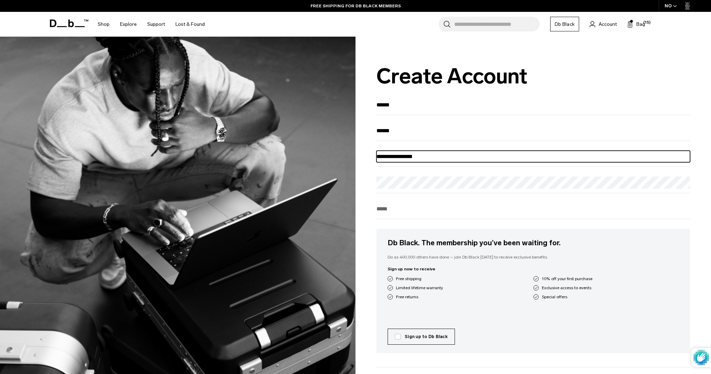
type input "**********"
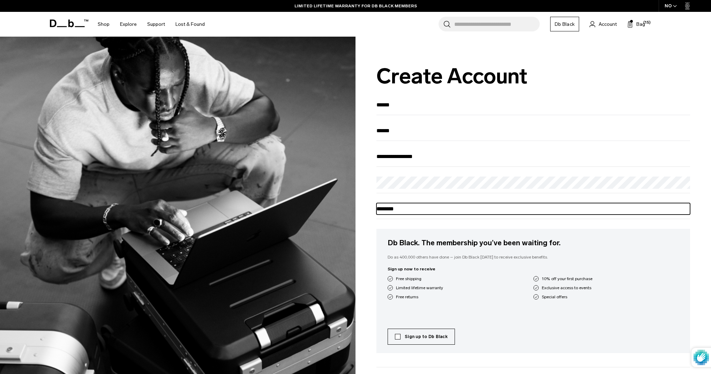
type input "********"
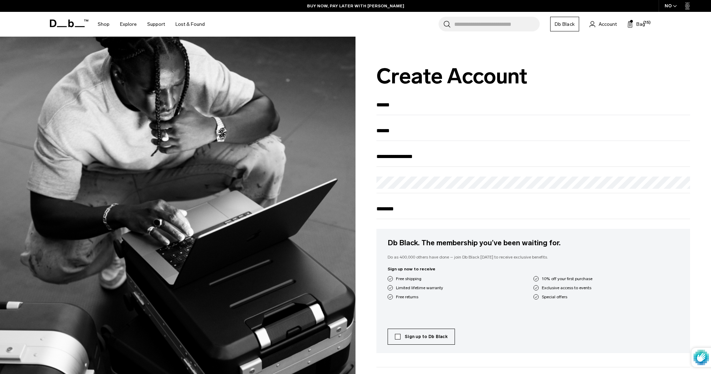
click at [396, 340] on label "Sign up to Db Black" at bounding box center [421, 336] width 53 height 6
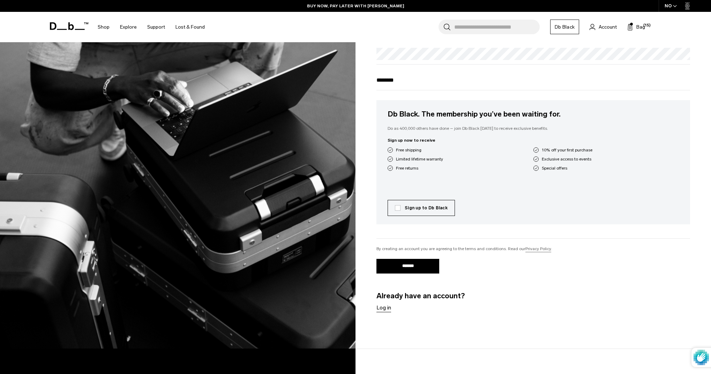
click at [418, 272] on input "*******" at bounding box center [407, 266] width 63 height 15
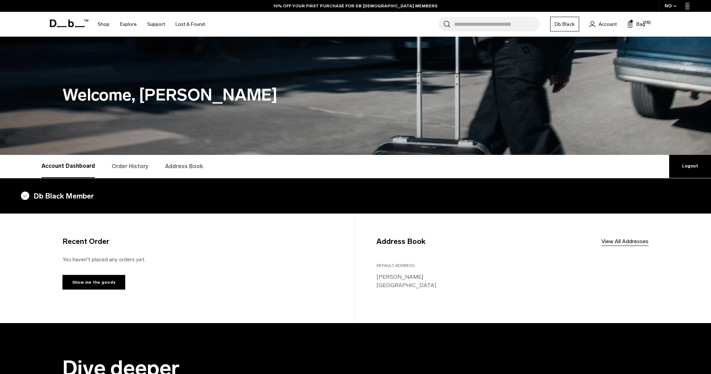
scroll to position [5, 0]
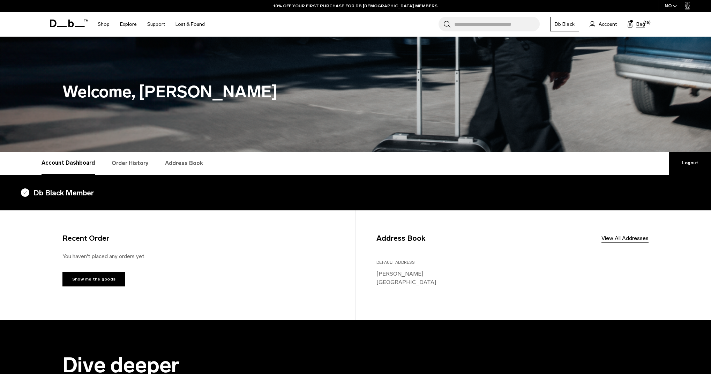
click at [631, 23] on rect at bounding box center [630, 24] width 0 height 5
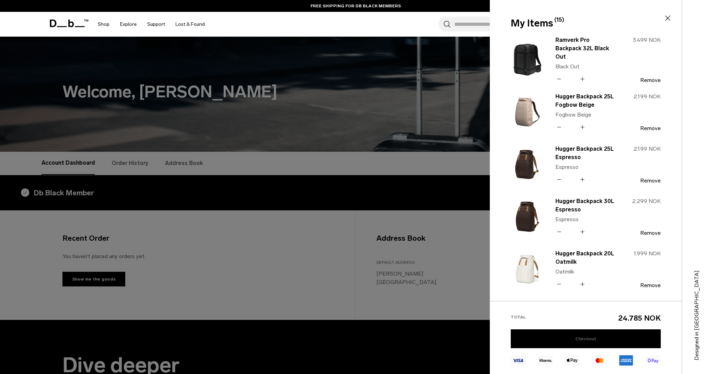
click at [585, 339] on link "Checkout" at bounding box center [585, 338] width 150 height 19
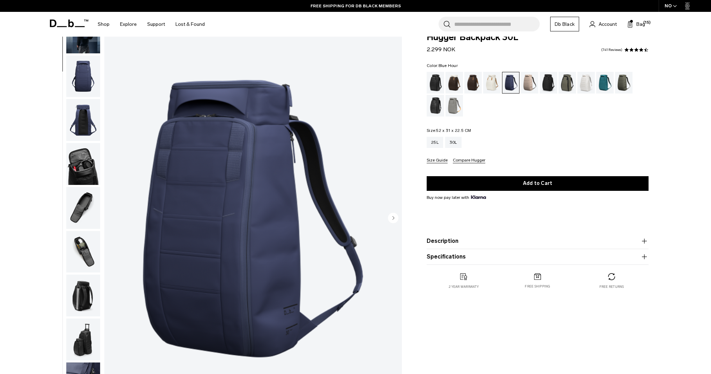
scroll to position [137, 0]
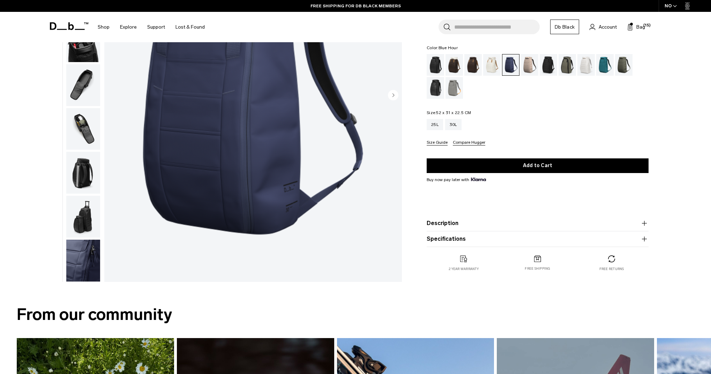
click at [89, 224] on img "button" at bounding box center [83, 217] width 34 height 42
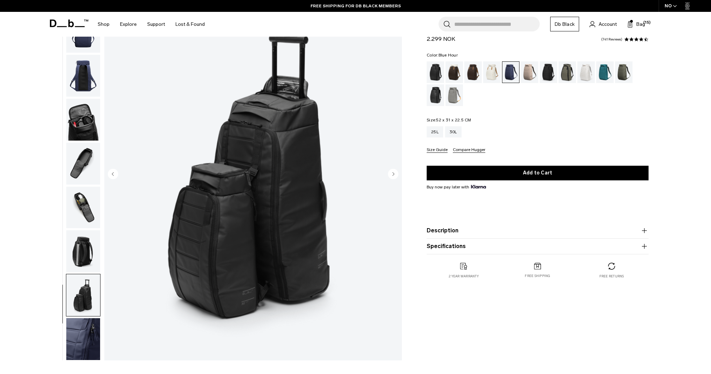
scroll to position [11, 0]
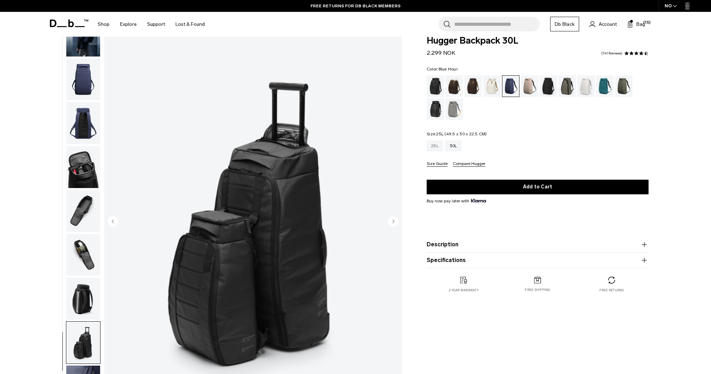
click at [432, 149] on div "25L" at bounding box center [434, 145] width 16 height 11
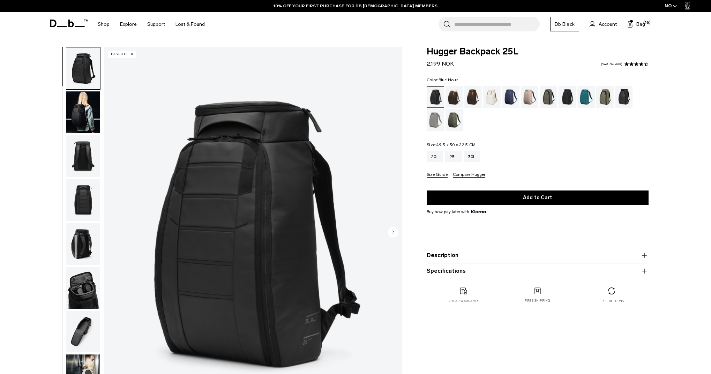
click at [515, 101] on div "Blue Hour" at bounding box center [511, 97] width 18 height 22
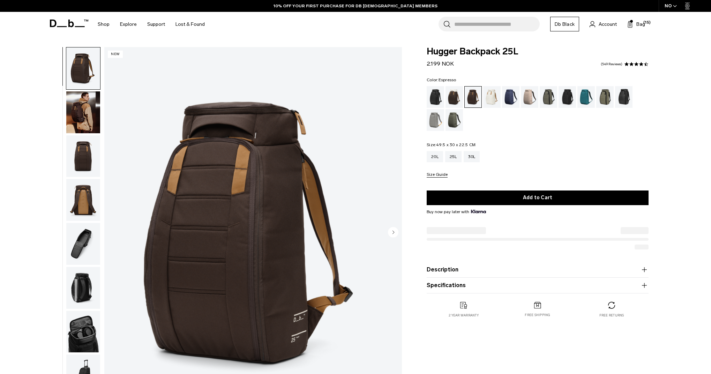
click at [86, 121] on img "button" at bounding box center [83, 112] width 34 height 42
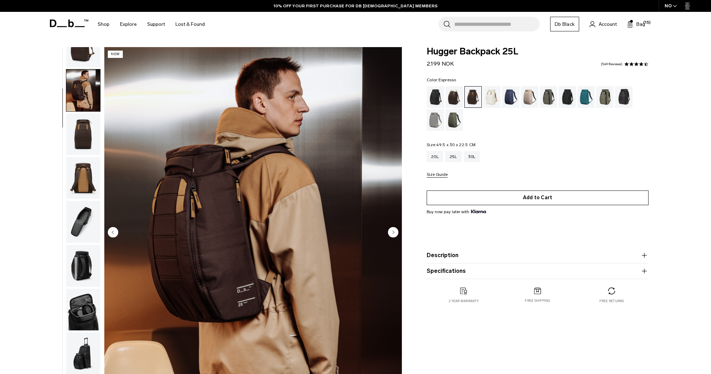
click at [549, 202] on button "Add to Cart" at bounding box center [537, 197] width 222 height 15
